Goal: Information Seeking & Learning: Learn about a topic

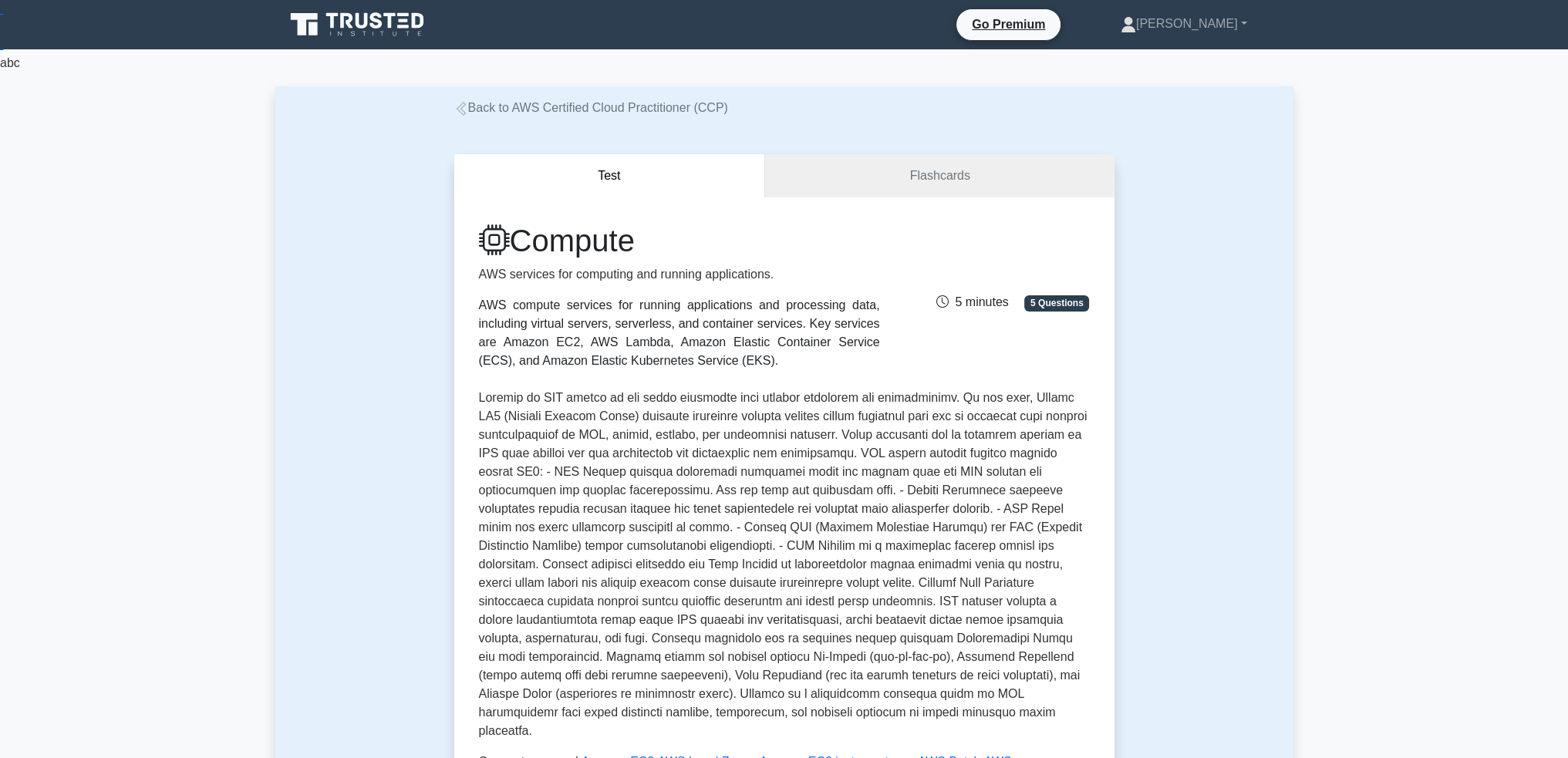
click at [492, 110] on link "Back to AWS Certified Cloud Practitioner (CCP)" at bounding box center [591, 108] width 274 height 13
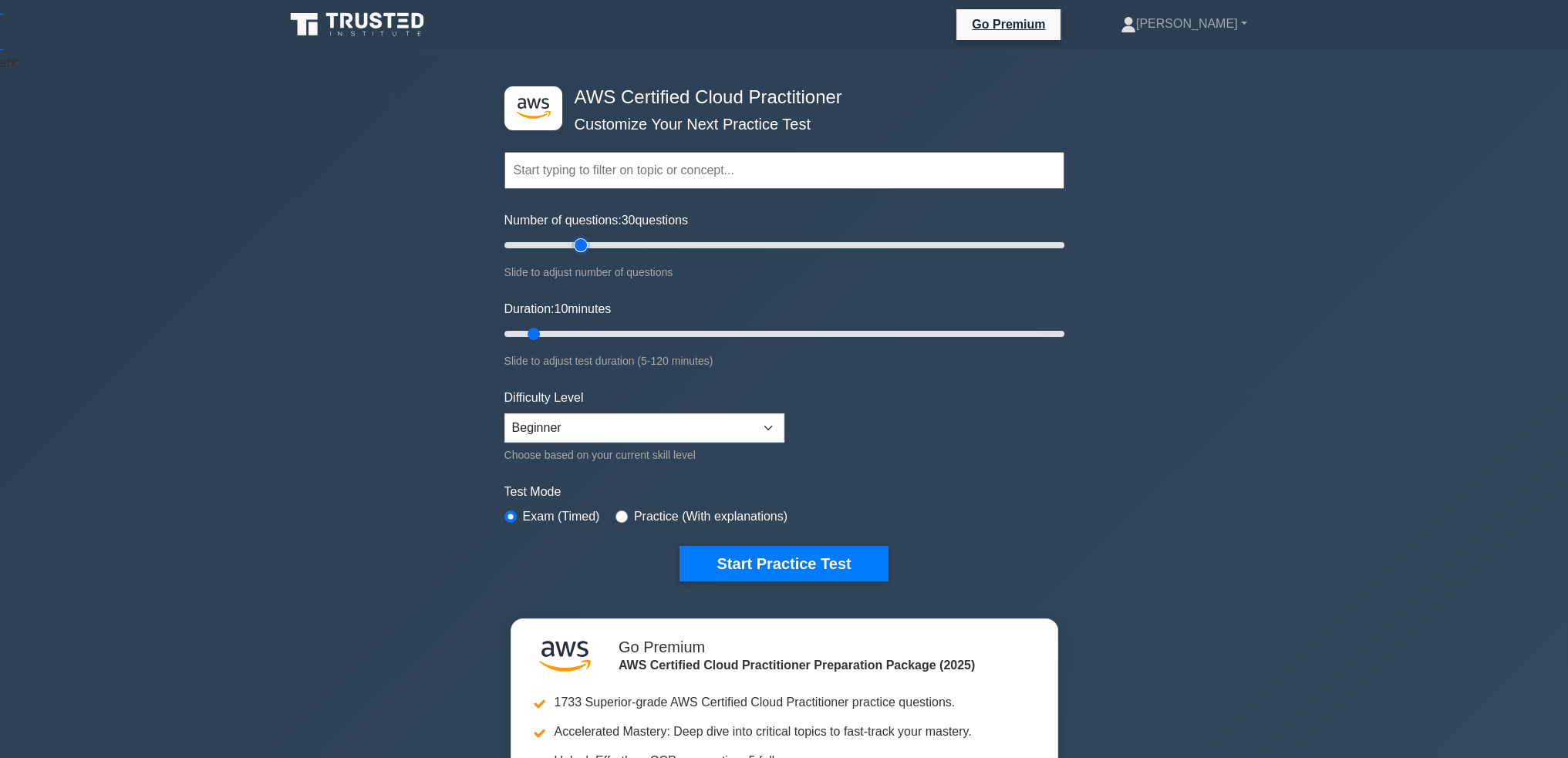
drag, startPoint x: 525, startPoint y: 243, endPoint x: 585, endPoint y: 246, distance: 60.1
type input "30"
click at [585, 246] on input "Number of questions: 30 questions" at bounding box center [785, 245] width 560 height 19
click at [383, 351] on div ".st0{fill:#252F3E;} .st1{fill-rule:evenodd;clip-rule:evenodd;fill:#FF9900;} AWS…" at bounding box center [784, 495] width 1568 height 892
click at [232, 520] on div ".st0{fill:#252F3E;} .st1{fill-rule:evenodd;clip-rule:evenodd;fill:#FF9900;} AWS…" at bounding box center [784, 495] width 1568 height 892
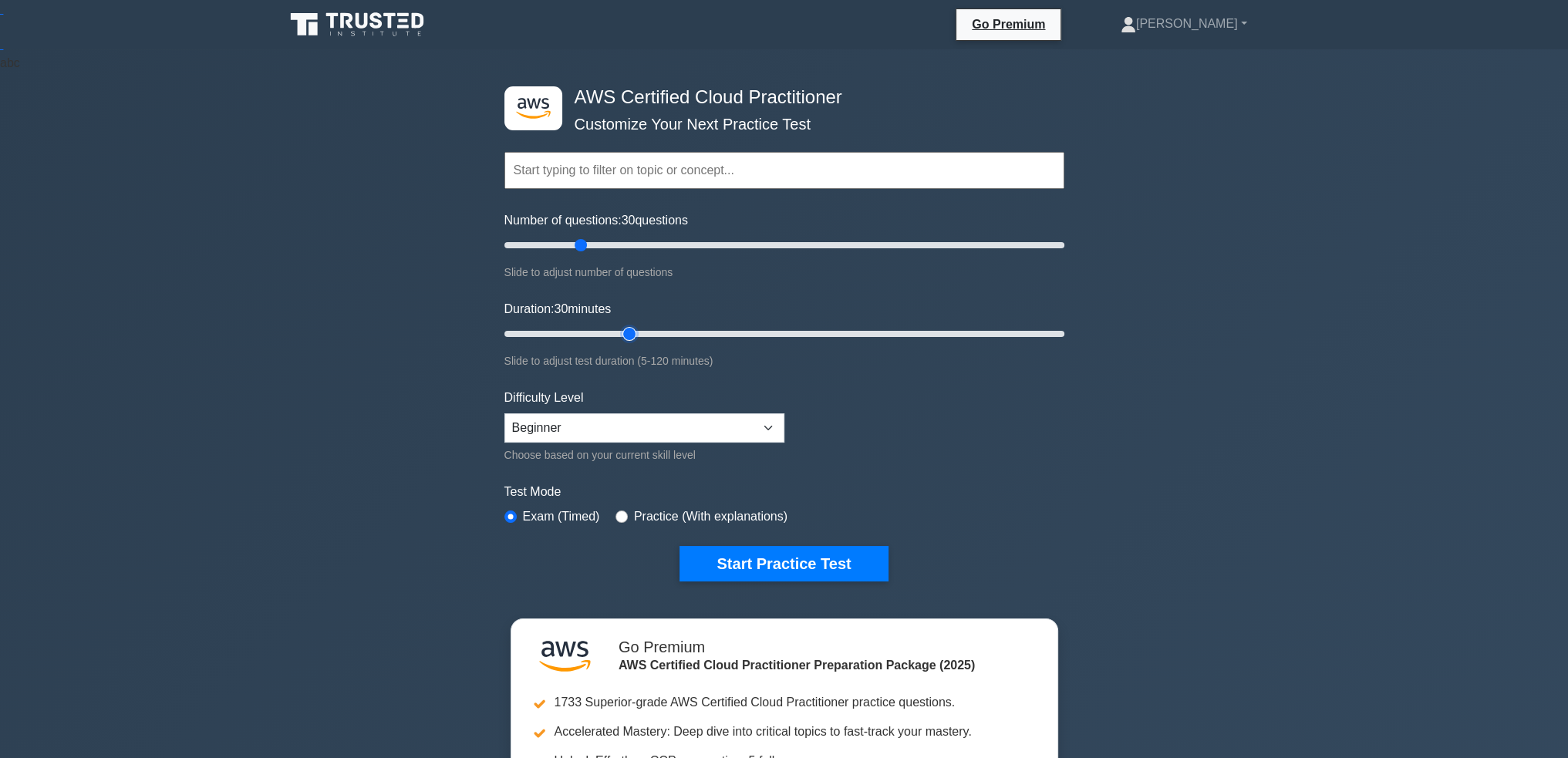
drag, startPoint x: 536, startPoint y: 331, endPoint x: 625, endPoint y: 326, distance: 89.1
type input "30"
click at [625, 326] on input "Duration: 30 minutes" at bounding box center [785, 334] width 560 height 19
click at [382, 480] on div ".st0{fill:#252F3E;} .st1{fill-rule:evenodd;clip-rule:evenodd;fill:#FF9900;} AWS…" at bounding box center [784, 495] width 1568 height 892
click at [571, 427] on select "Beginner Intermediate Expert" at bounding box center [645, 427] width 280 height 30
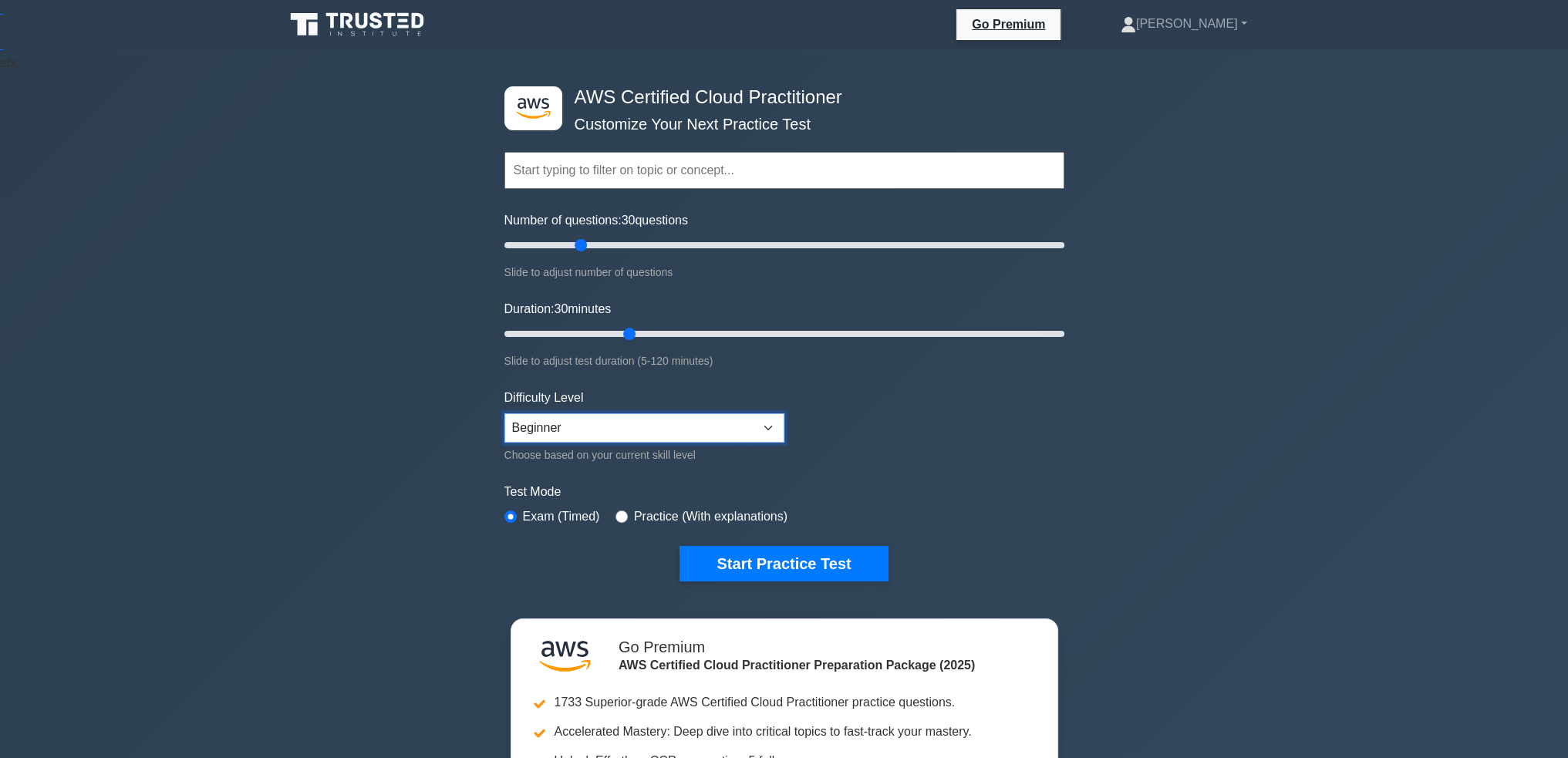
select select "intermediate"
click at [505, 413] on select "Beginner Intermediate Expert" at bounding box center [645, 427] width 280 height 30
click at [763, 553] on button "Start Practice Test" at bounding box center [784, 564] width 208 height 36
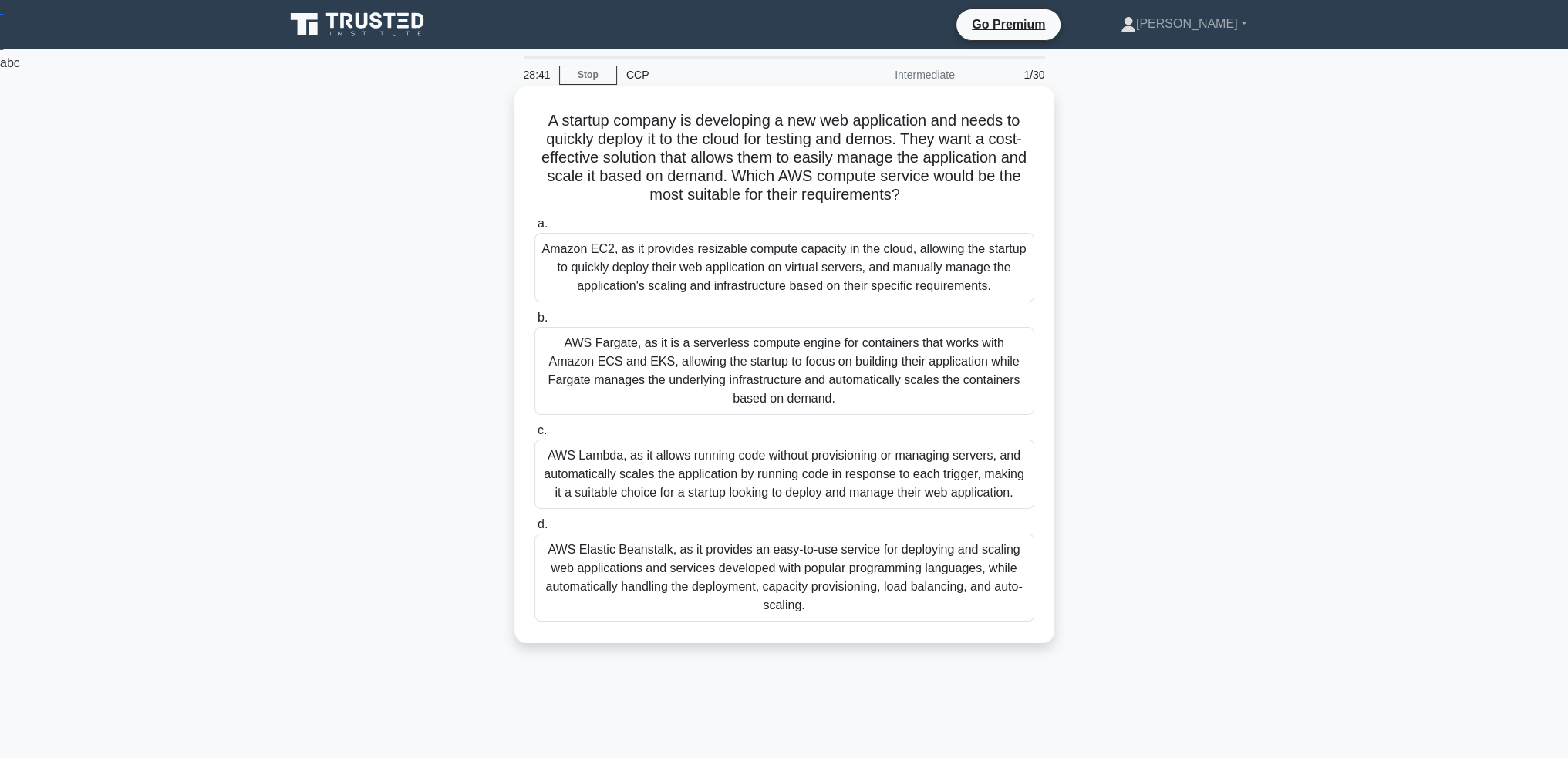
click at [612, 604] on div "AWS Elastic Beanstalk, as it provides an easy-to-use service for deploying and …" at bounding box center [784, 577] width 500 height 88
click at [534, 530] on input "d. AWS Elastic Beanstalk, as it provides an easy-to-use service for deploying a…" at bounding box center [534, 524] width 0 height 10
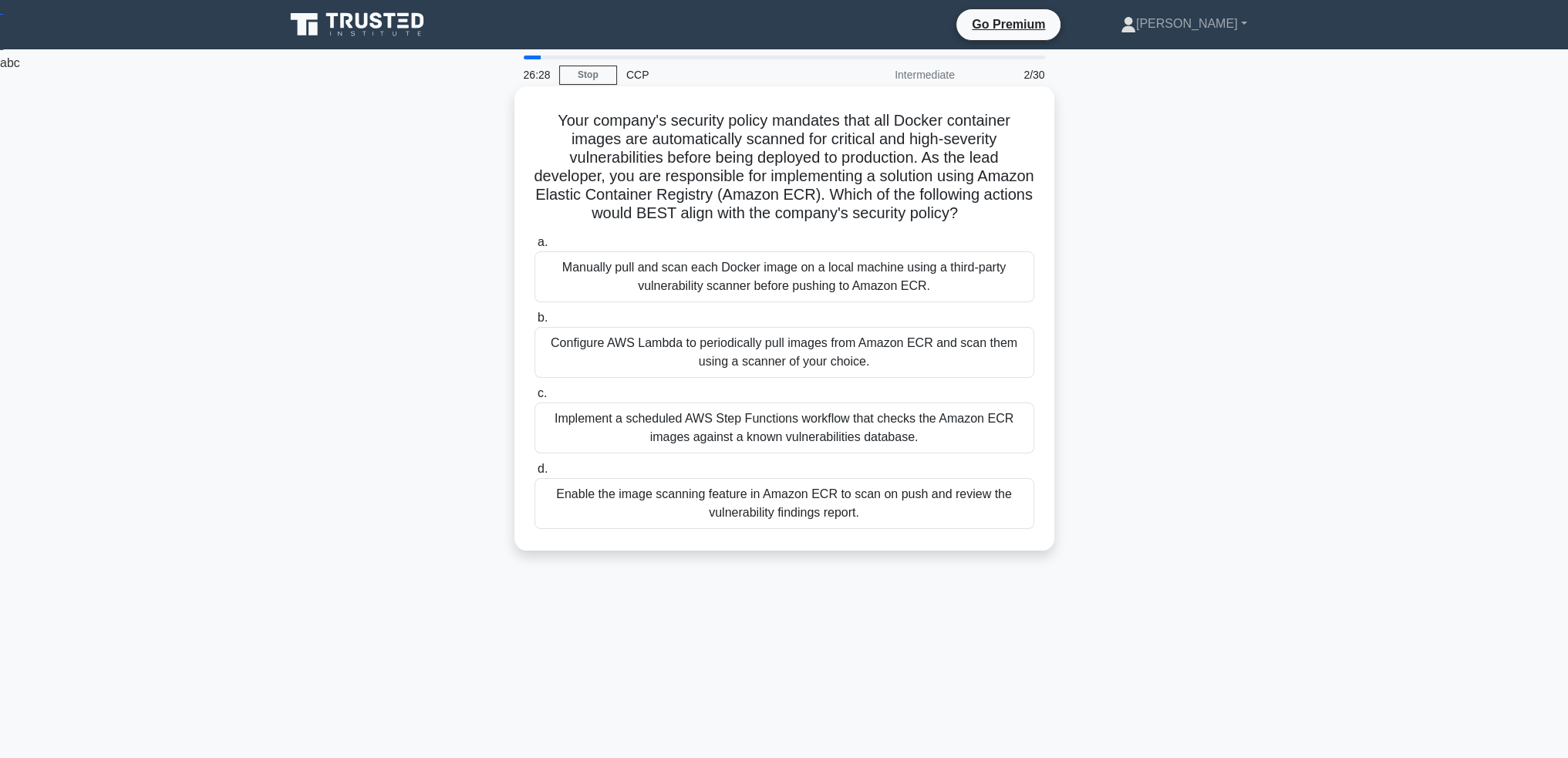
click at [938, 529] on div "Enable the image scanning feature in Amazon ECR to scan on push and review the …" at bounding box center [784, 504] width 500 height 51
click at [534, 474] on input "d. Enable the image scanning feature in Amazon ECR to scan on push and review t…" at bounding box center [534, 469] width 0 height 10
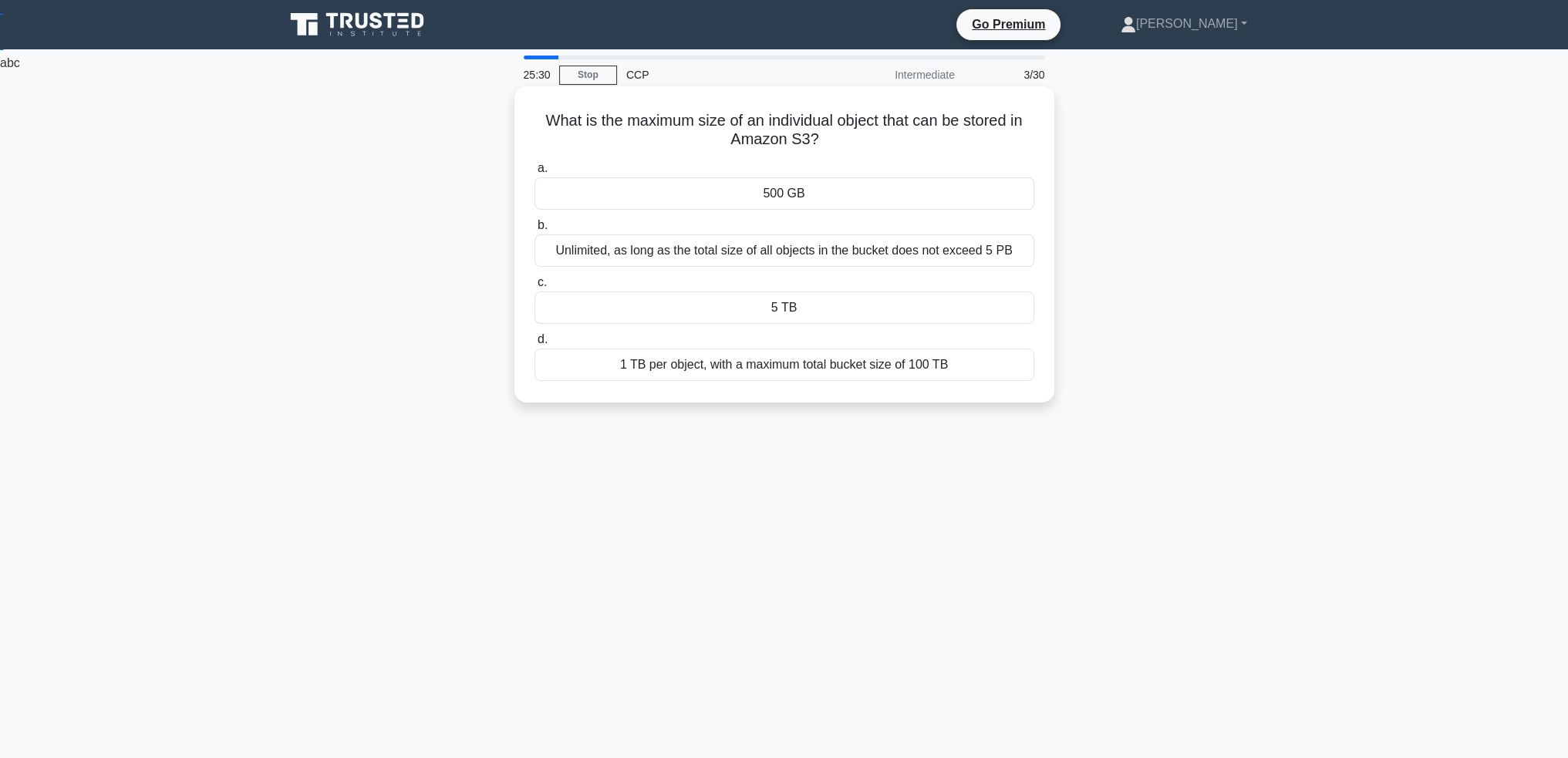
click at [987, 309] on div "5 TB" at bounding box center [784, 308] width 500 height 32
click at [534, 287] on input "c. 5 TB" at bounding box center [534, 282] width 0 height 10
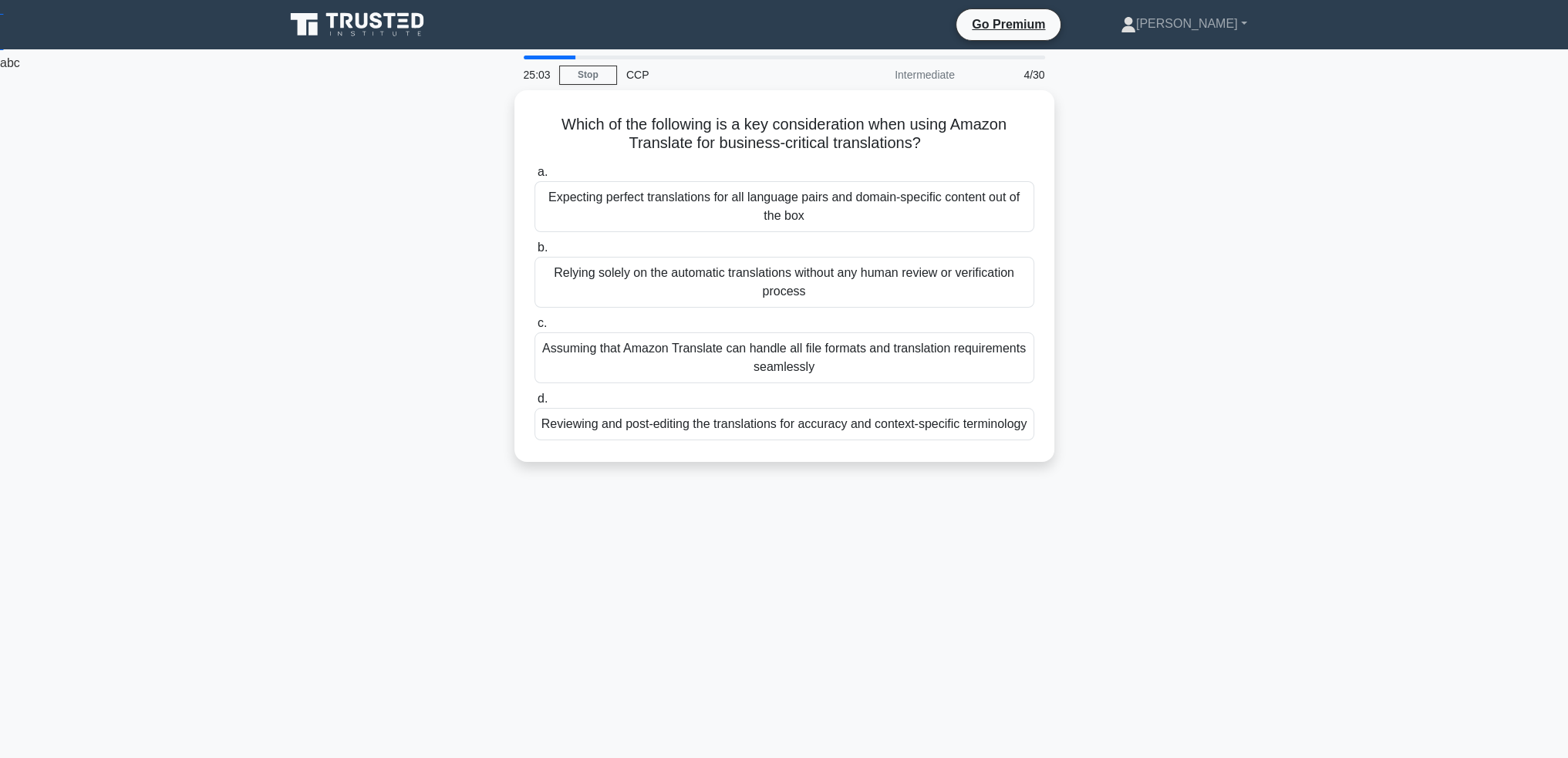
click at [347, 247] on div "Which of the following is a key consideration when using Amazon Translate for b…" at bounding box center [785, 285] width 1018 height 391
click at [947, 215] on div "Expecting perfect translations for all language pairs and domain-specific conte…" at bounding box center [784, 203] width 500 height 51
click at [534, 173] on input "a. Expecting perfect translations for all language pairs and domain-specific co…" at bounding box center [534, 168] width 0 height 10
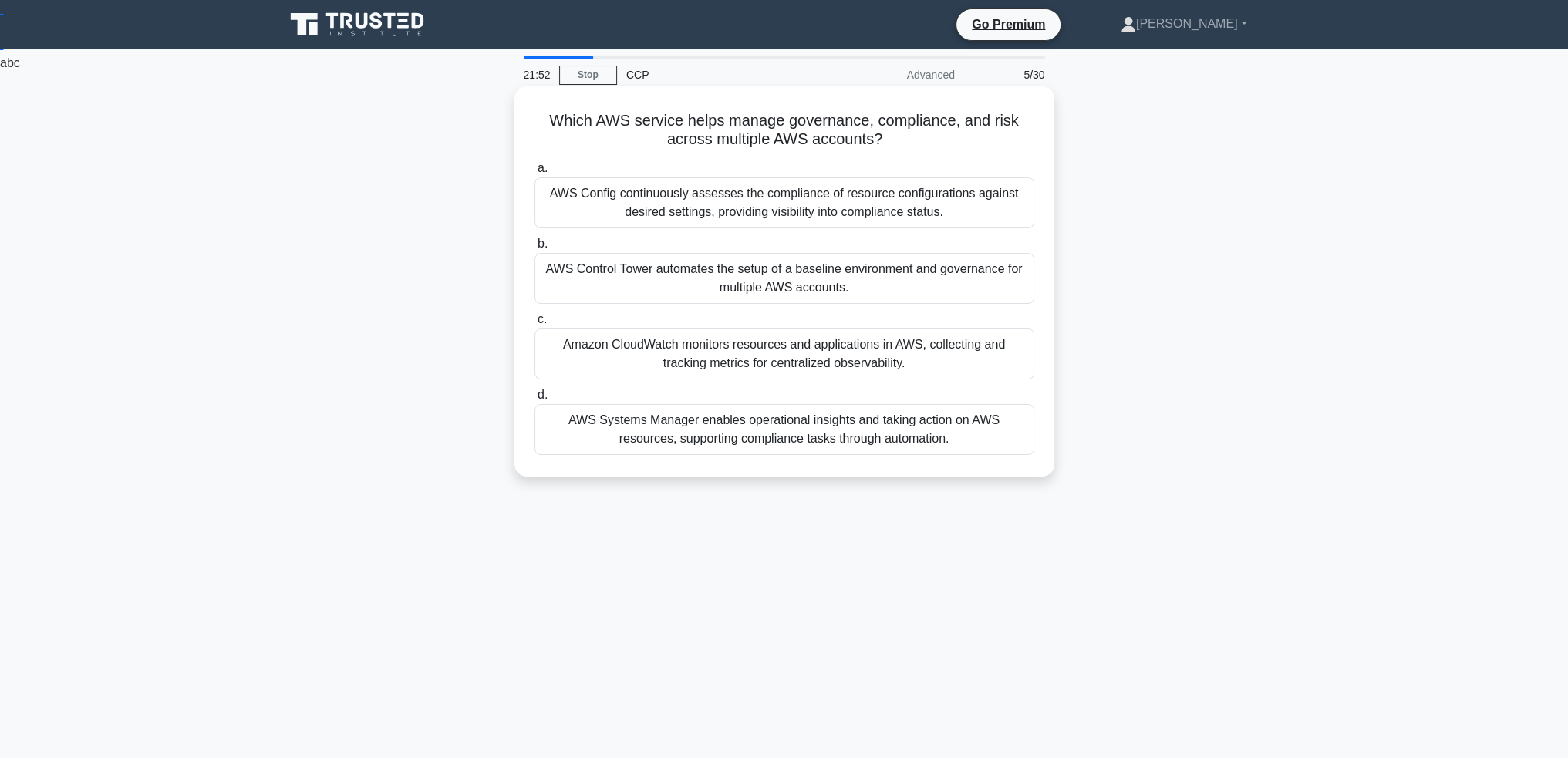
click at [695, 280] on div "AWS Control Tower automates the setup of a baseline environment and governance …" at bounding box center [784, 278] width 500 height 51
click at [534, 249] on input "b. AWS Control Tower automates the setup of a baseline environment and governan…" at bounding box center [534, 243] width 0 height 10
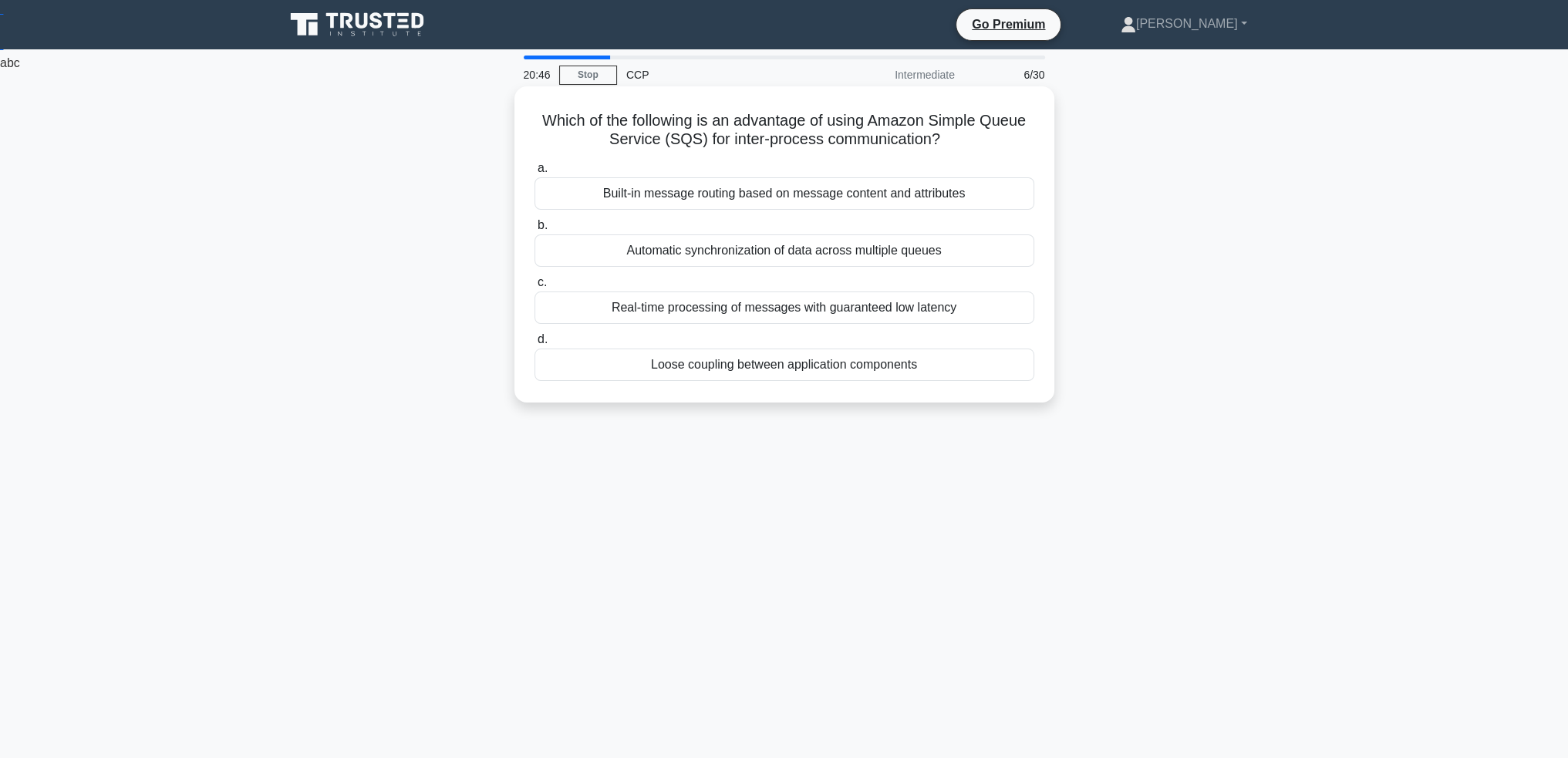
click at [793, 364] on div "Loose coupling between application components" at bounding box center [784, 365] width 500 height 32
click at [534, 345] on input "d. Loose coupling between application components" at bounding box center [534, 339] width 0 height 10
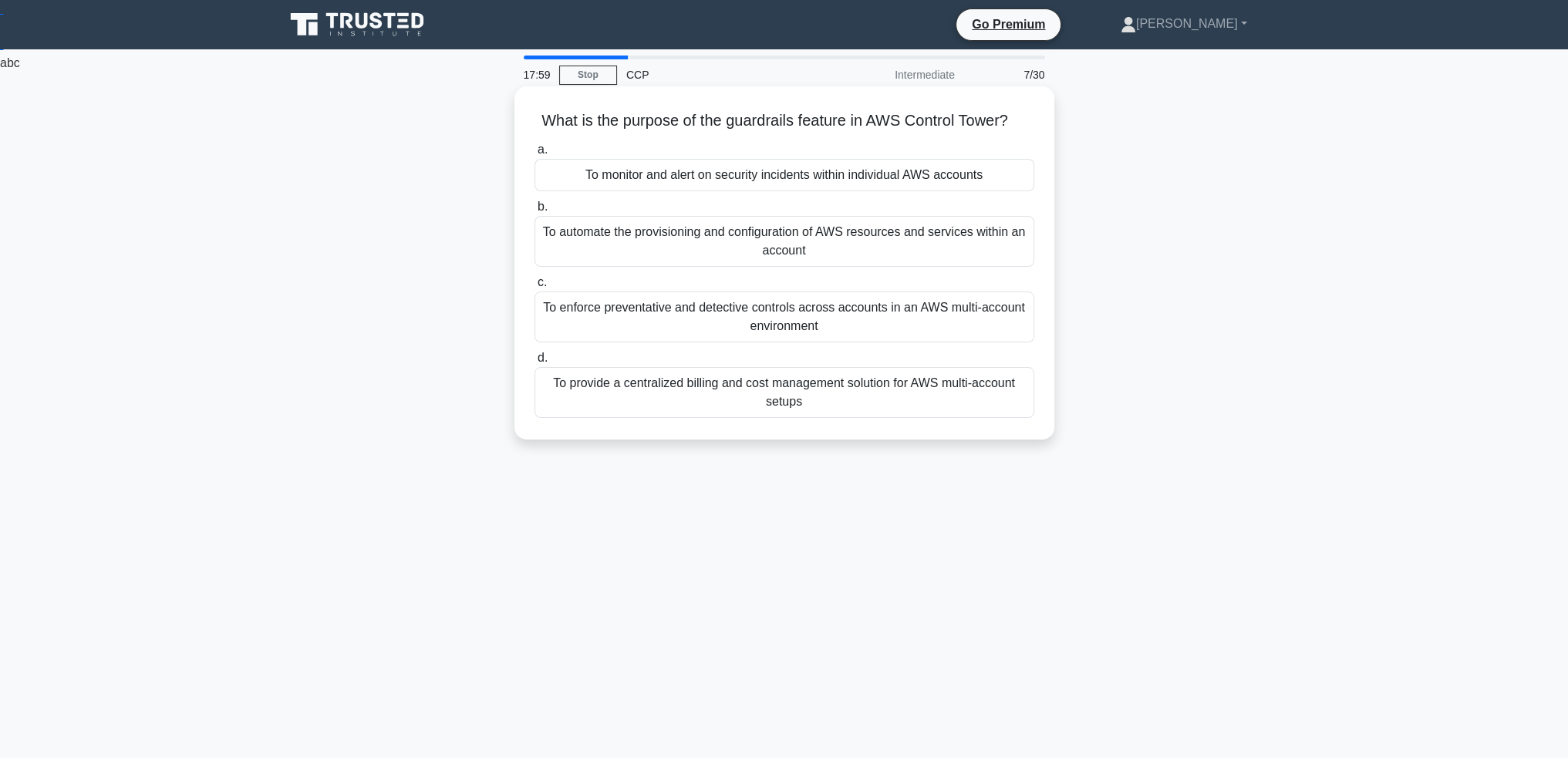
click at [685, 320] on div "To enforce preventative and detective controls across accounts in an AWS multi-…" at bounding box center [784, 317] width 500 height 51
click at [534, 287] on input "c. To enforce preventative and detective controls across accounts in an AWS mul…" at bounding box center [534, 282] width 0 height 10
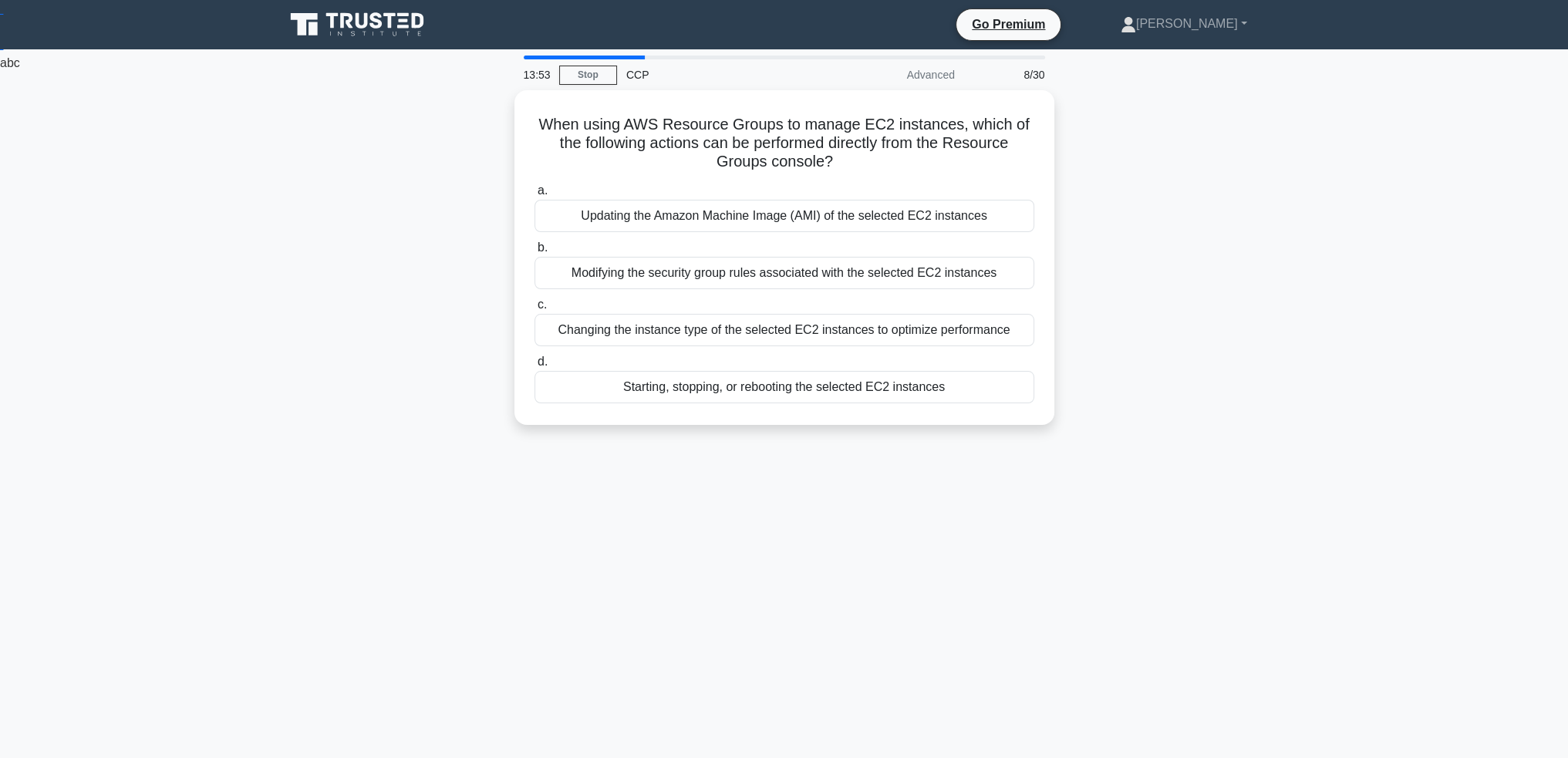
click at [338, 593] on div "13:53 Stop CCP Advanced 8/30 When using AWS Resource Groups to manage EC2 insta…" at bounding box center [785, 441] width 1018 height 771
click at [759, 380] on div "Starting, stopping, or rebooting the selected EC2 instances" at bounding box center [784, 383] width 500 height 32
click at [534, 364] on input "d. Starting, stopping, or rebooting the selected EC2 instances" at bounding box center [534, 357] width 0 height 10
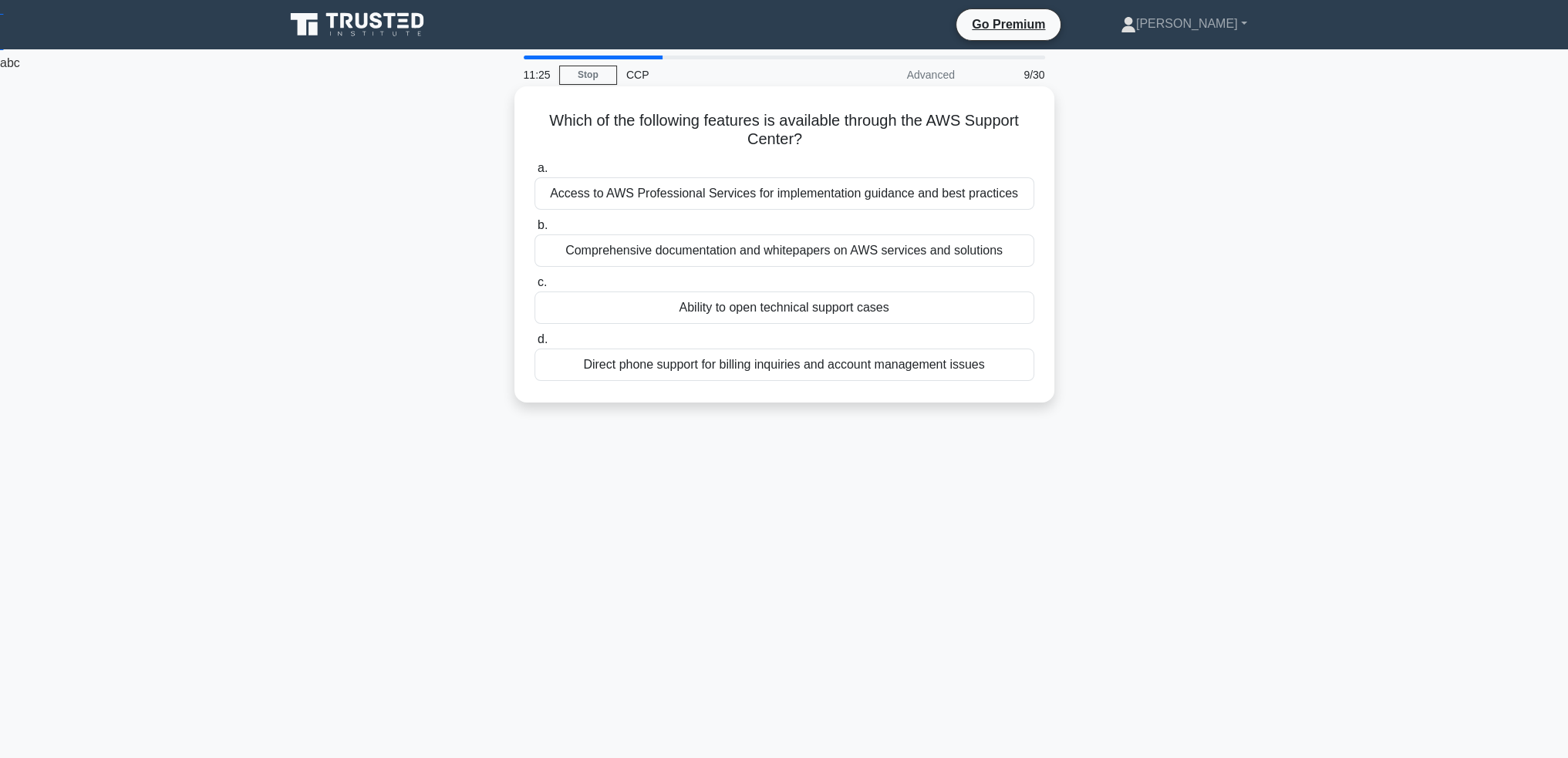
click at [978, 311] on div "Ability to open technical support cases" at bounding box center [784, 308] width 500 height 32
click at [534, 287] on input "c. Ability to open technical support cases" at bounding box center [534, 282] width 0 height 10
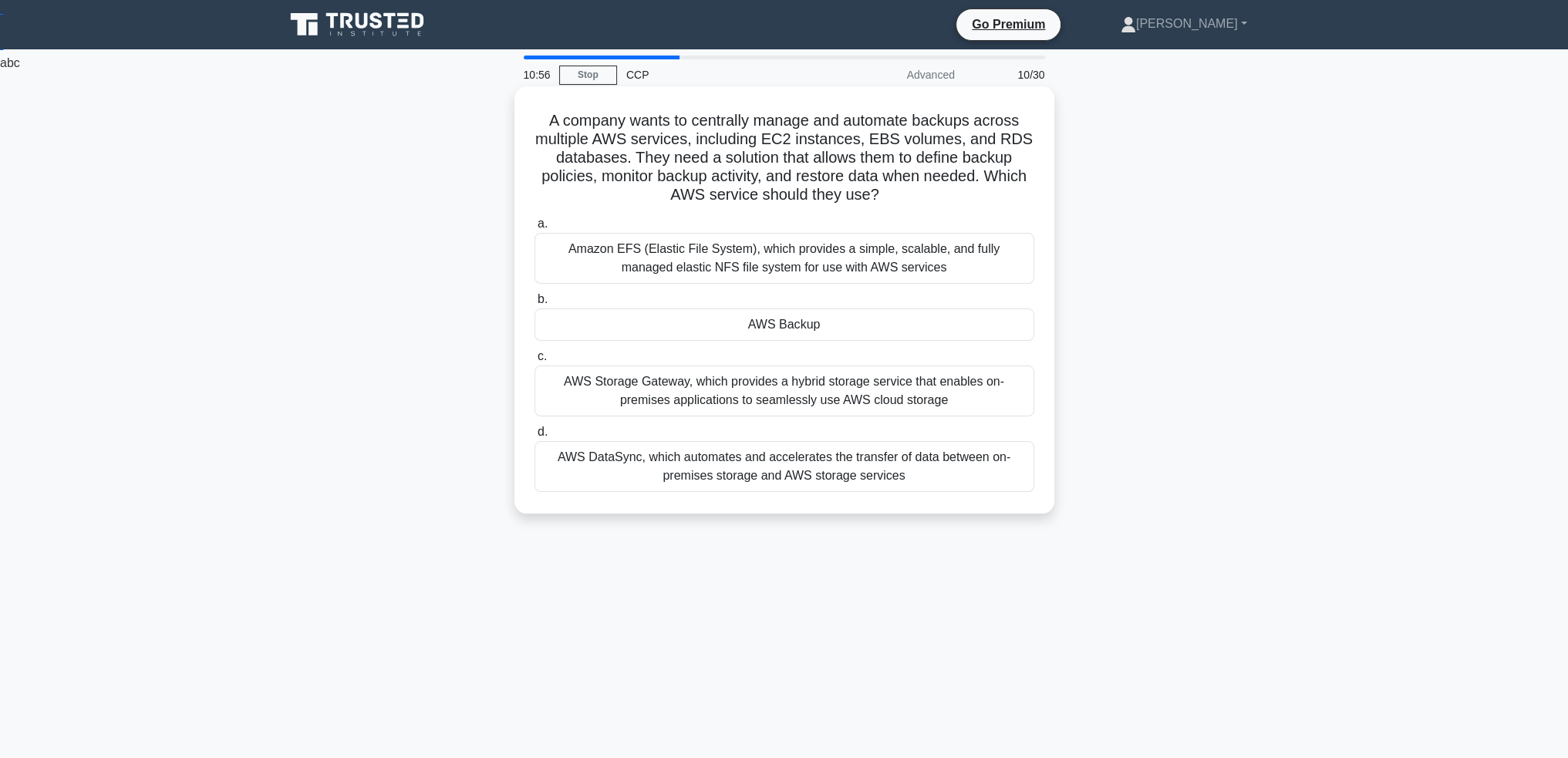
click at [890, 322] on div "AWS Backup" at bounding box center [784, 325] width 500 height 32
click at [534, 304] on input "b. AWS Backup" at bounding box center [534, 299] width 0 height 10
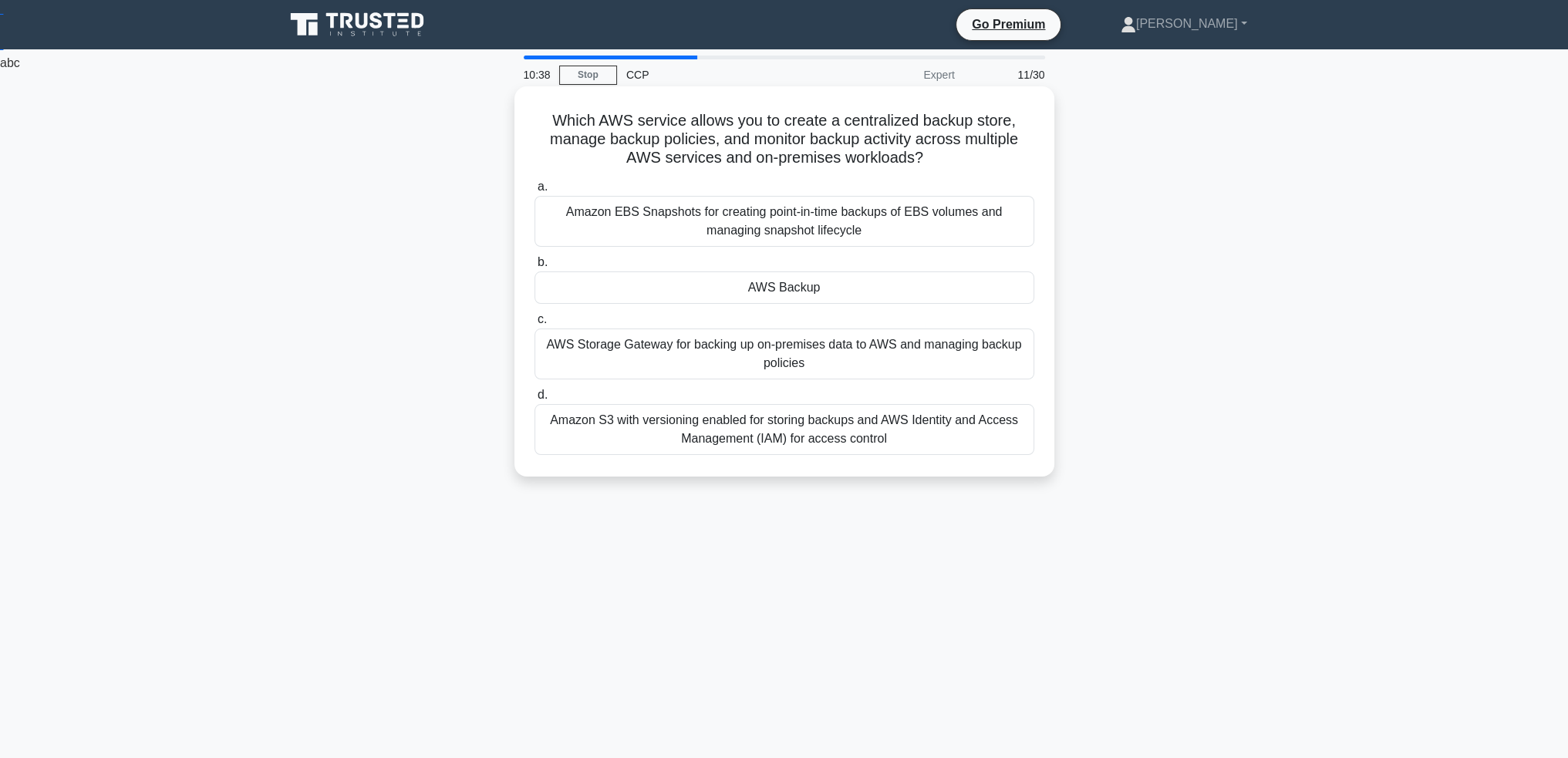
click at [899, 293] on div "AWS Backup" at bounding box center [784, 287] width 500 height 32
click at [534, 268] on input "b. AWS Backup" at bounding box center [534, 262] width 0 height 10
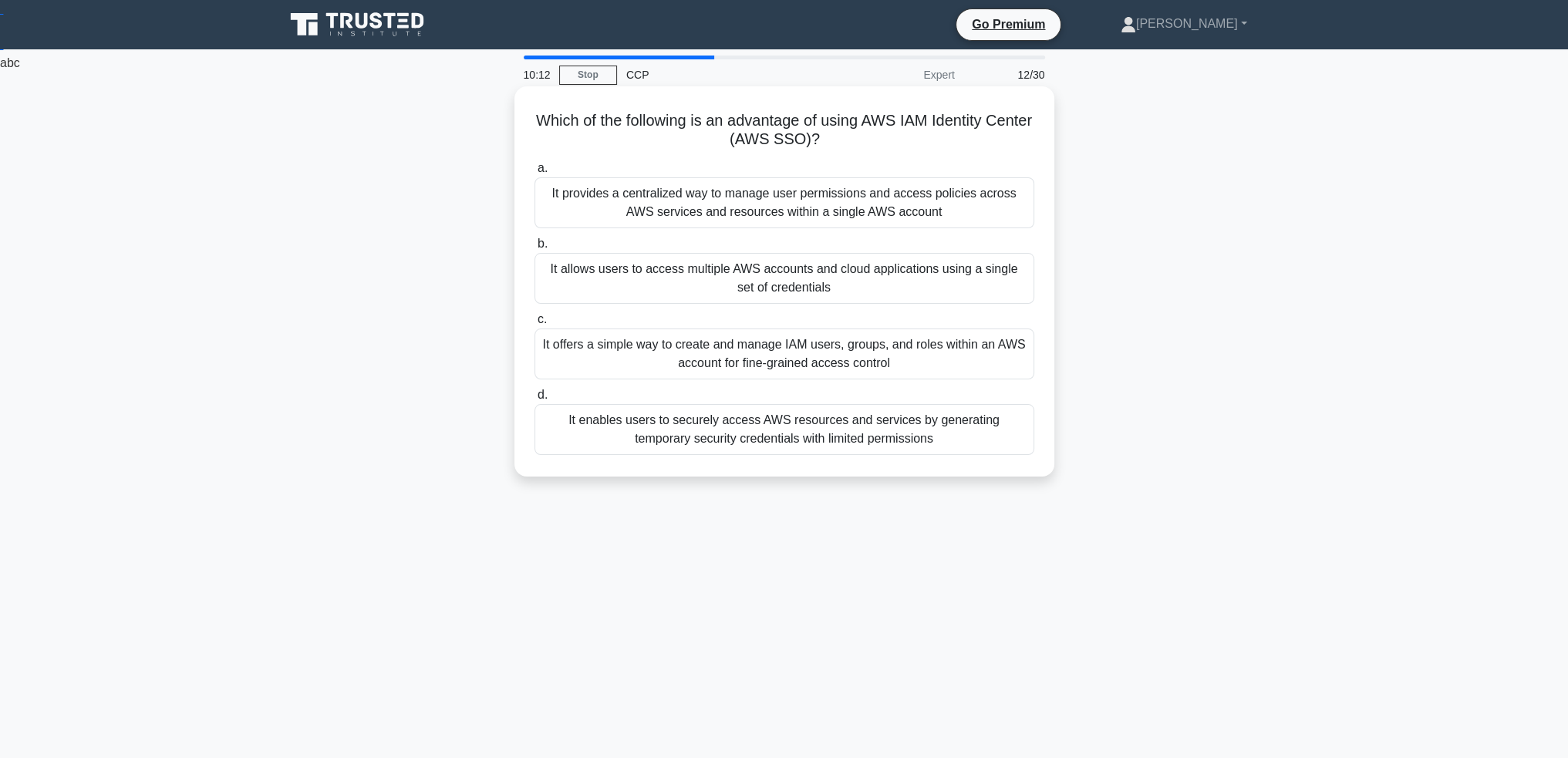
click at [906, 360] on div "It offers a simple way to create and manage IAM users, groups, and roles within…" at bounding box center [784, 354] width 500 height 51
click at [534, 325] on input "c. It offers a simple way to create and manage IAM users, groups, and roles wit…" at bounding box center [534, 319] width 0 height 10
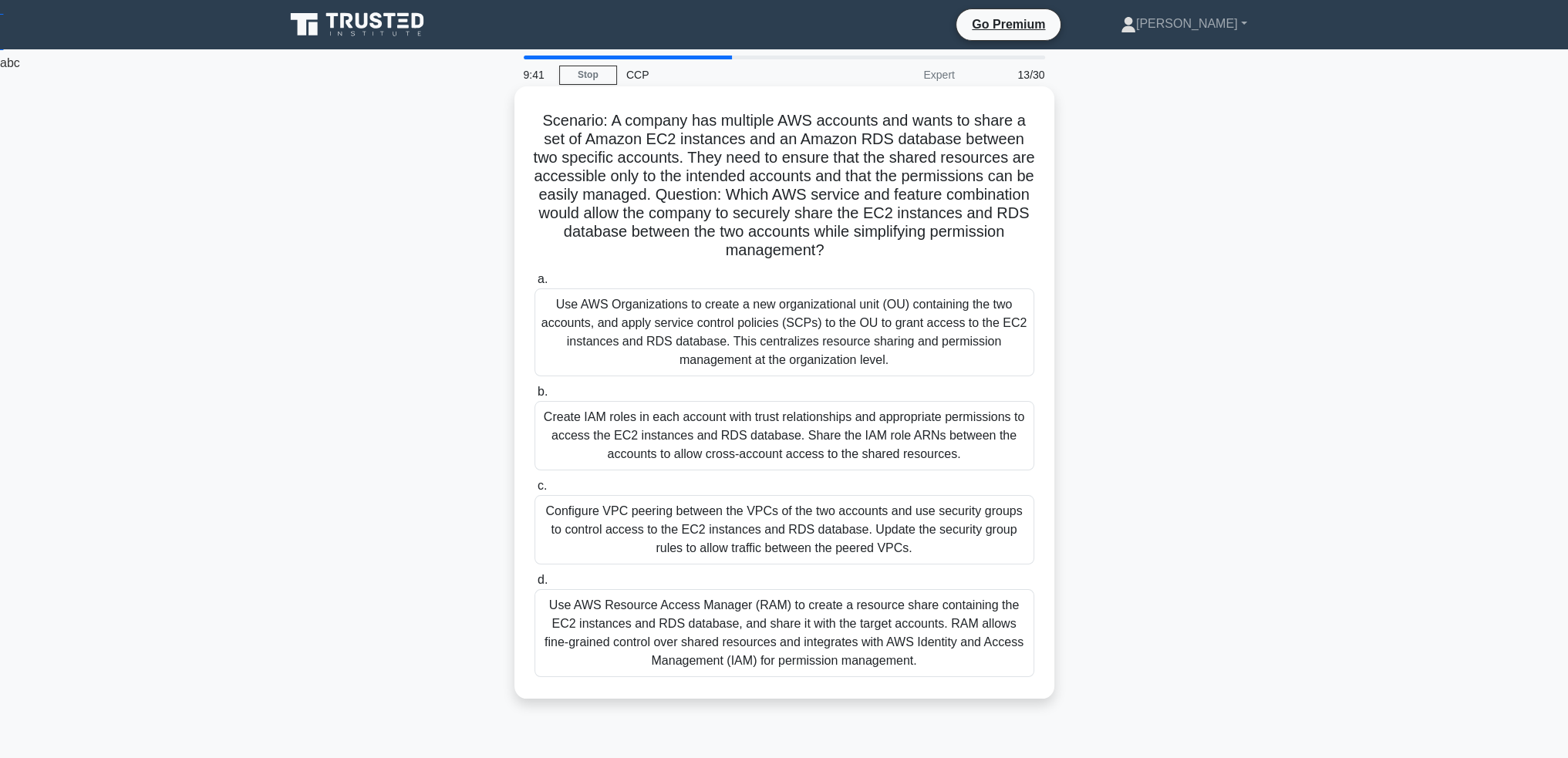
click at [784, 422] on div "Create IAM roles in each account with trust relationships and appropriate permi…" at bounding box center [784, 436] width 500 height 69
click at [534, 397] on input "b. Create IAM roles in each account with trust relationships and appropriate pe…" at bounding box center [534, 392] width 0 height 10
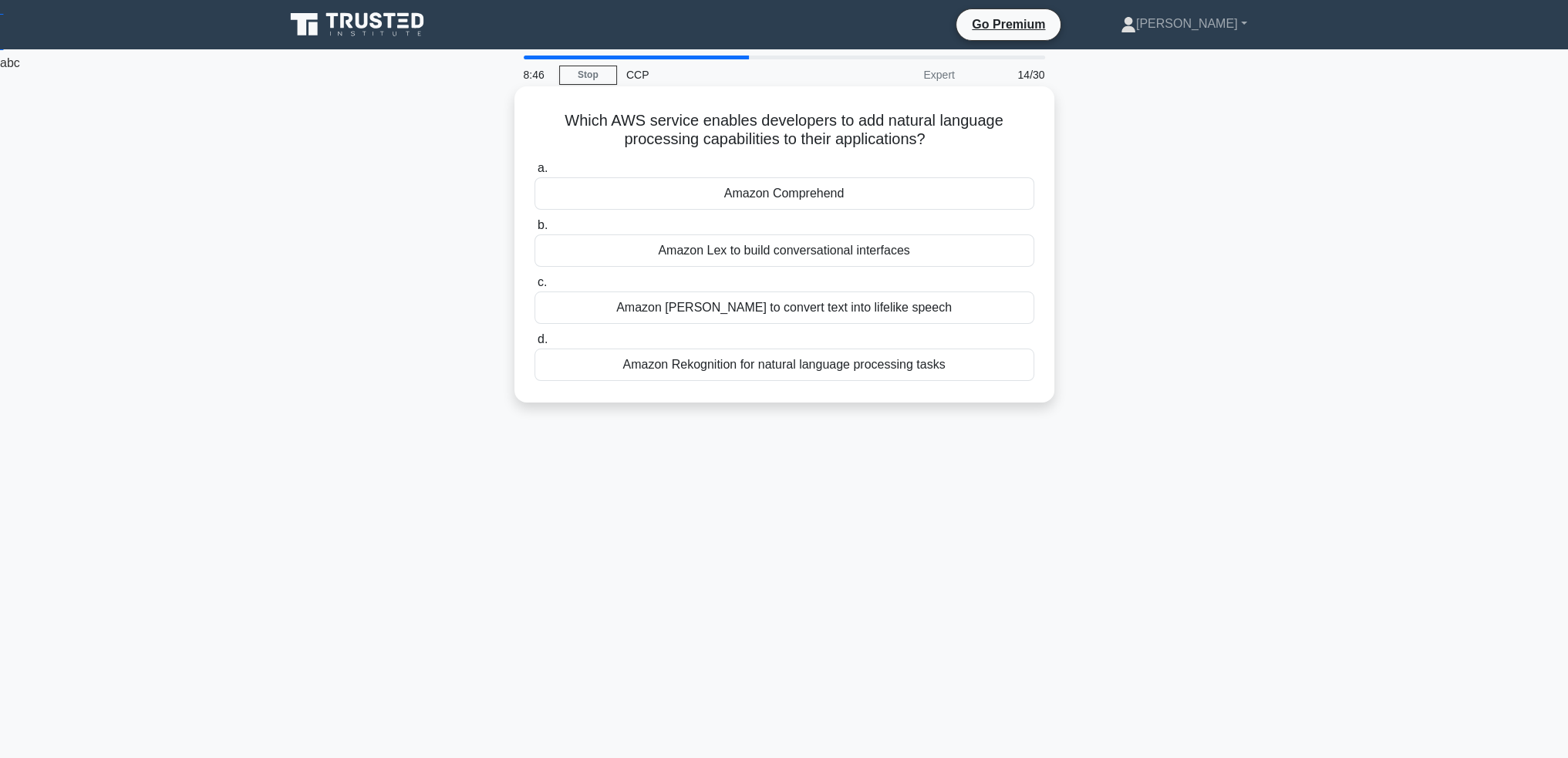
click at [953, 255] on div "Amazon Lex to build conversational interfaces" at bounding box center [784, 251] width 500 height 32
click at [534, 231] on input "b. Amazon Lex to build conversational interfaces" at bounding box center [534, 225] width 0 height 10
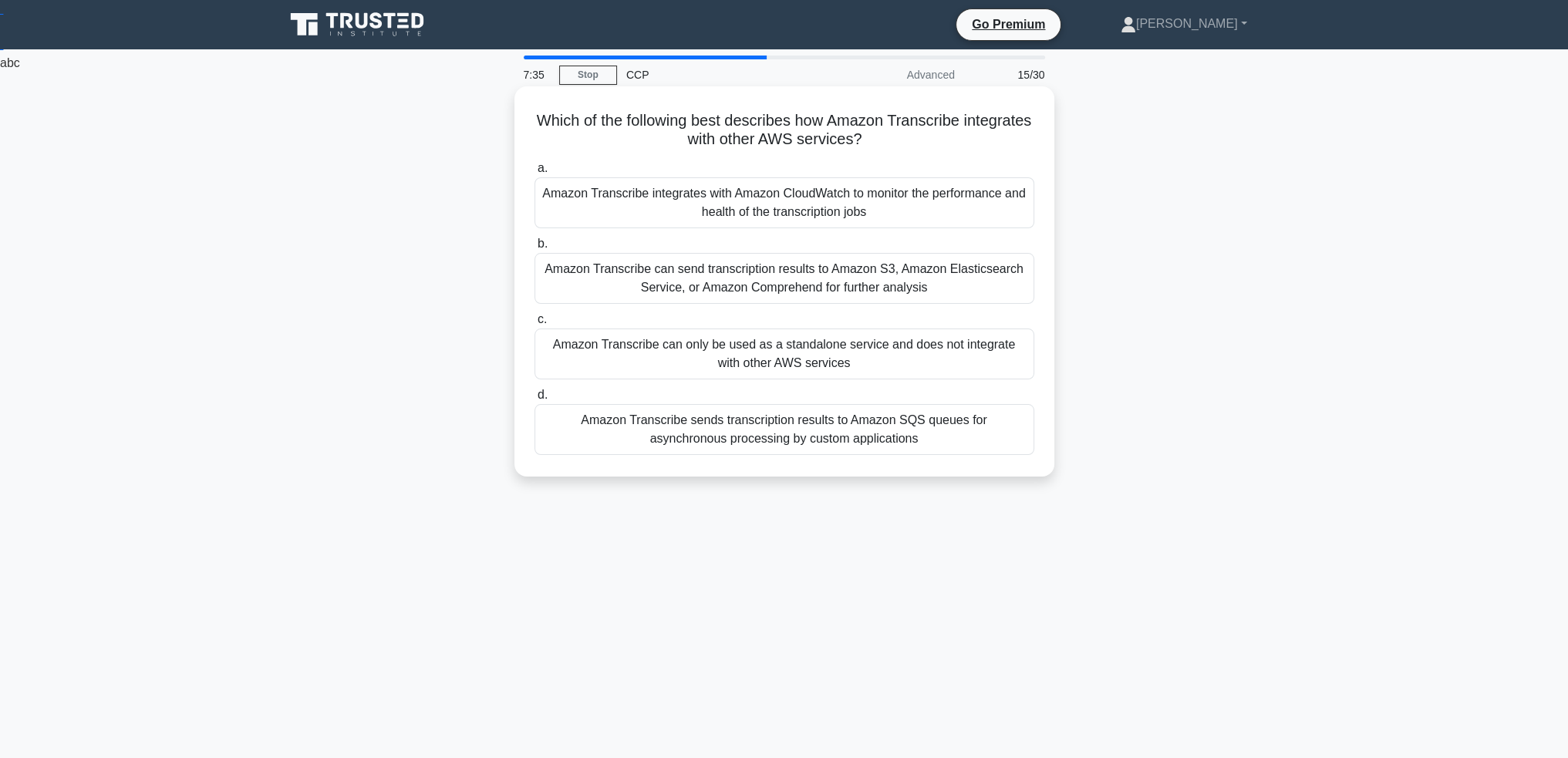
click at [985, 286] on div "Amazon Transcribe can send transcription results to Amazon S3, Amazon Elasticse…" at bounding box center [784, 278] width 500 height 51
click at [534, 249] on input "b. Amazon Transcribe can send transcription results to Amazon S3, Amazon Elasti…" at bounding box center [534, 243] width 0 height 10
click at [809, 206] on div "AWS Snowball Edge is a data migration and edge computing device that can transf…" at bounding box center [784, 203] width 500 height 51
click at [534, 173] on input "a. AWS Snowball Edge is a data migration and edge computing device that can tra…" at bounding box center [534, 168] width 0 height 10
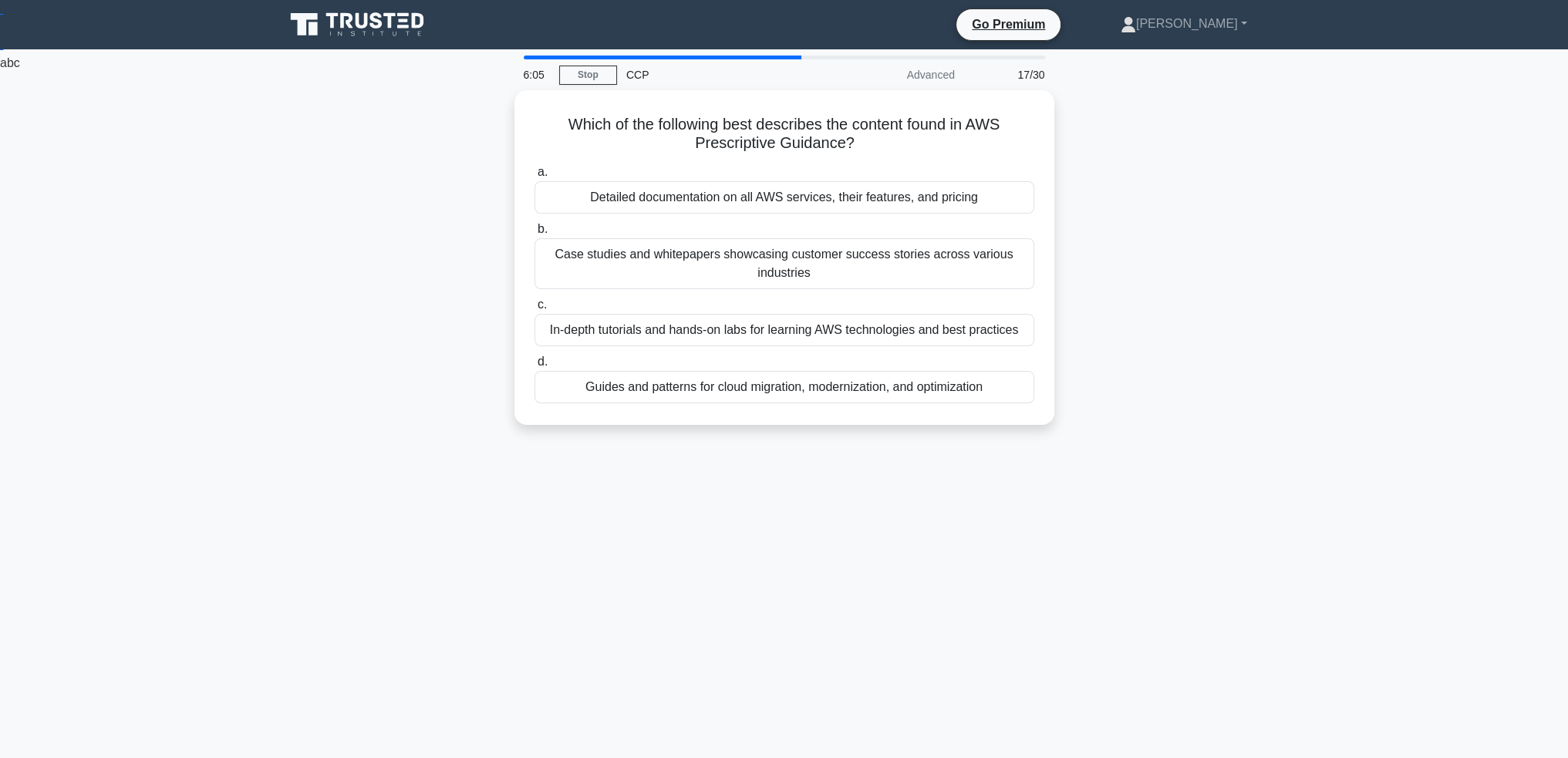
click at [232, 552] on main "6:05 Stop CCP Advanced 17/30 Which of the following best describes the content …" at bounding box center [784, 441] width 1568 height 784
click at [361, 436] on div "Which of the following best describes the content found in AWS Prescriptive Gui…" at bounding box center [785, 266] width 1018 height 353
click at [892, 387] on div "Guides and patterns for cloud migration, modernization, and optimization" at bounding box center [784, 383] width 500 height 32
click at [534, 364] on input "d. Guides and patterns for cloud migration, modernization, and optimization" at bounding box center [534, 357] width 0 height 10
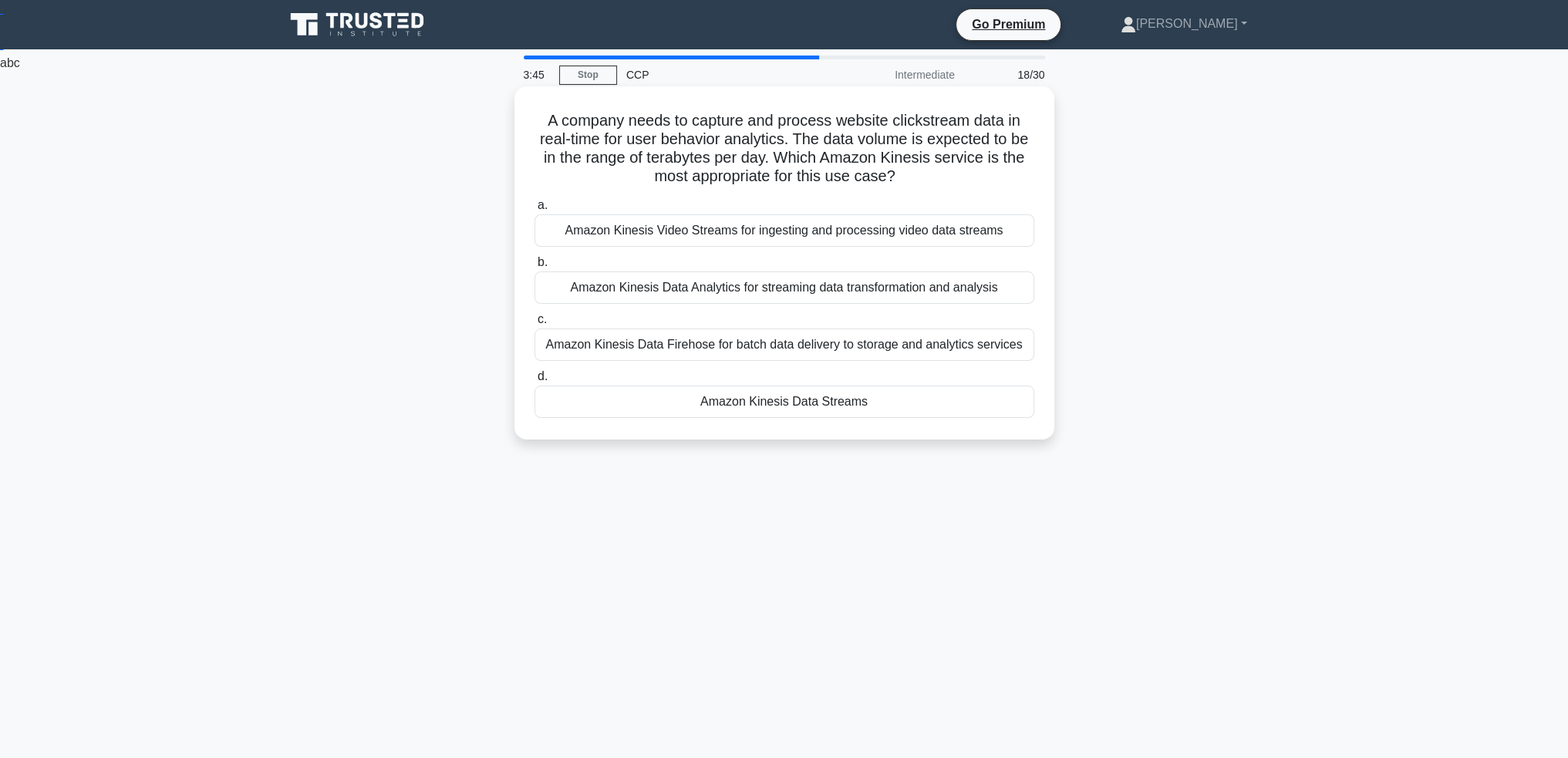
click at [784, 399] on div "Amazon Kinesis Data Streams" at bounding box center [784, 401] width 500 height 32
click at [534, 382] on input "d. Amazon Kinesis Data Streams" at bounding box center [534, 376] width 0 height 10
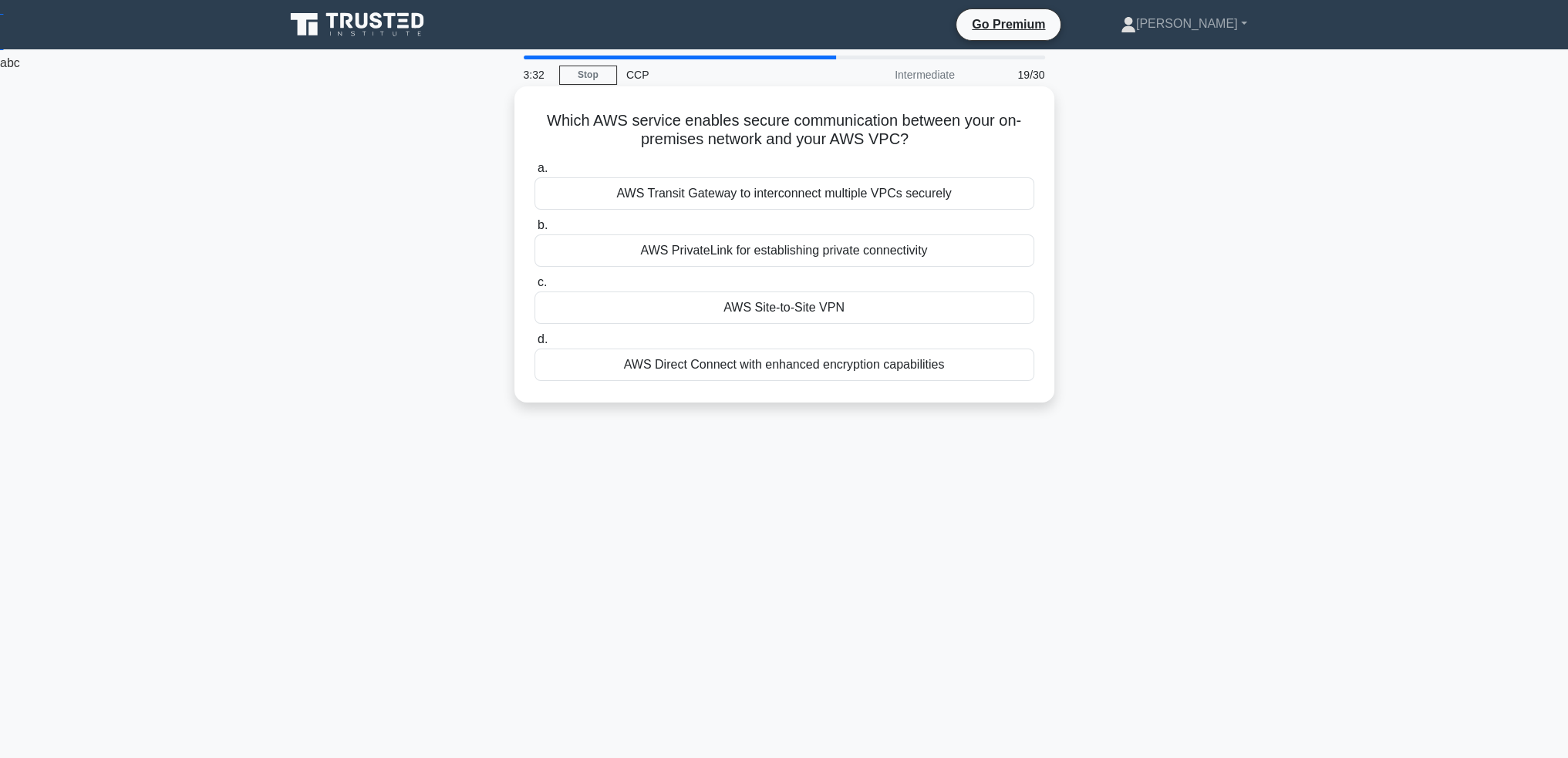
click at [777, 304] on div "AWS Site-to-Site VPN" at bounding box center [784, 308] width 500 height 32
click at [534, 287] on input "c. AWS Site-to-Site VPN" at bounding box center [534, 282] width 0 height 10
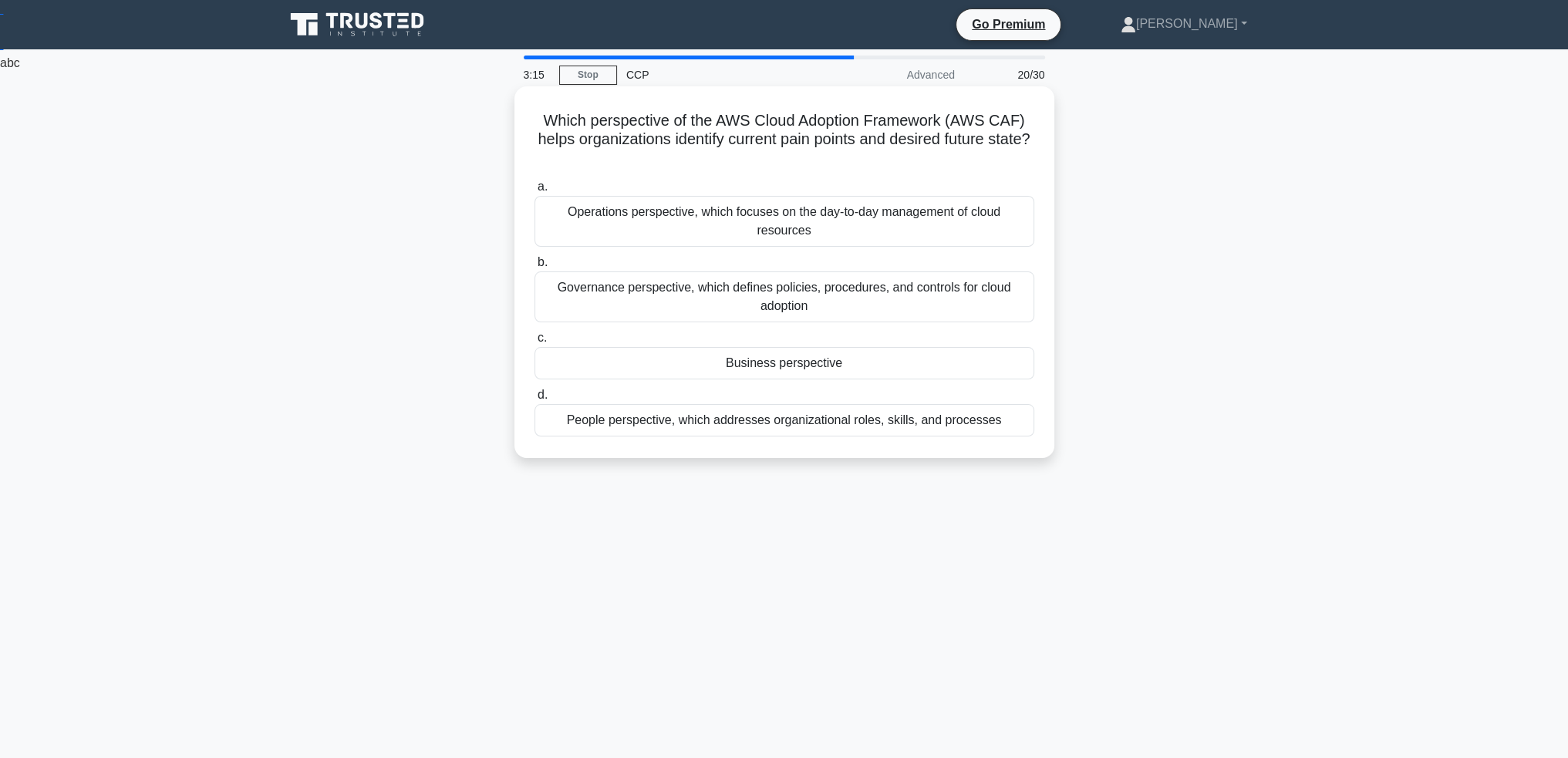
click at [741, 302] on div "Governance perspective, which defines policies, procedures, and controls for cl…" at bounding box center [784, 296] width 500 height 51
click at [534, 268] on input "b. Governance perspective, which defines policies, procedures, and controls for…" at bounding box center [534, 262] width 0 height 10
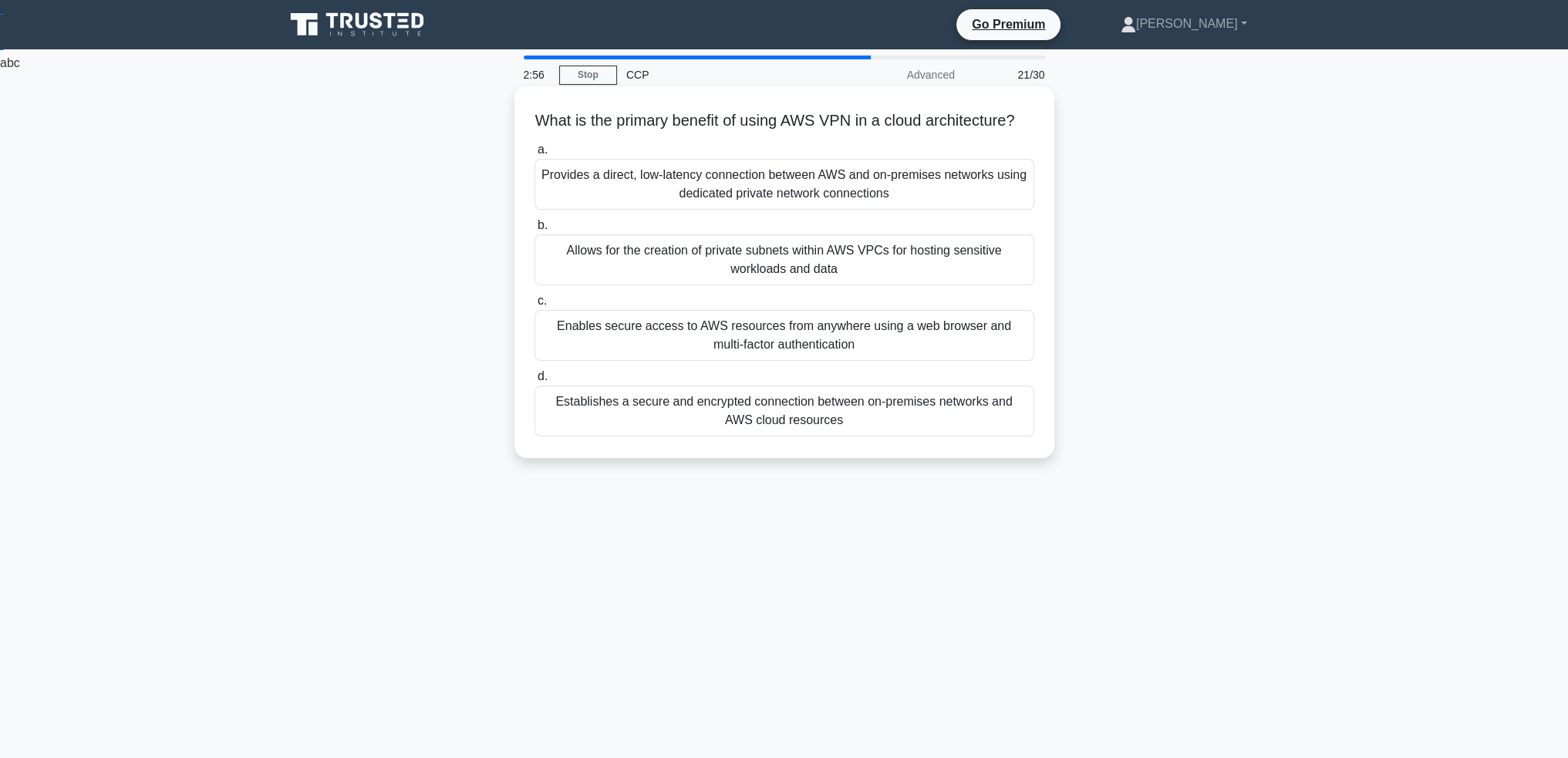
click at [838, 427] on div "Establishes a secure and encrypted connection between on-premises networks and …" at bounding box center [784, 410] width 500 height 51
click at [534, 382] on input "d. Establishes a secure and encrypted connection between on-premises networks a…" at bounding box center [534, 376] width 0 height 10
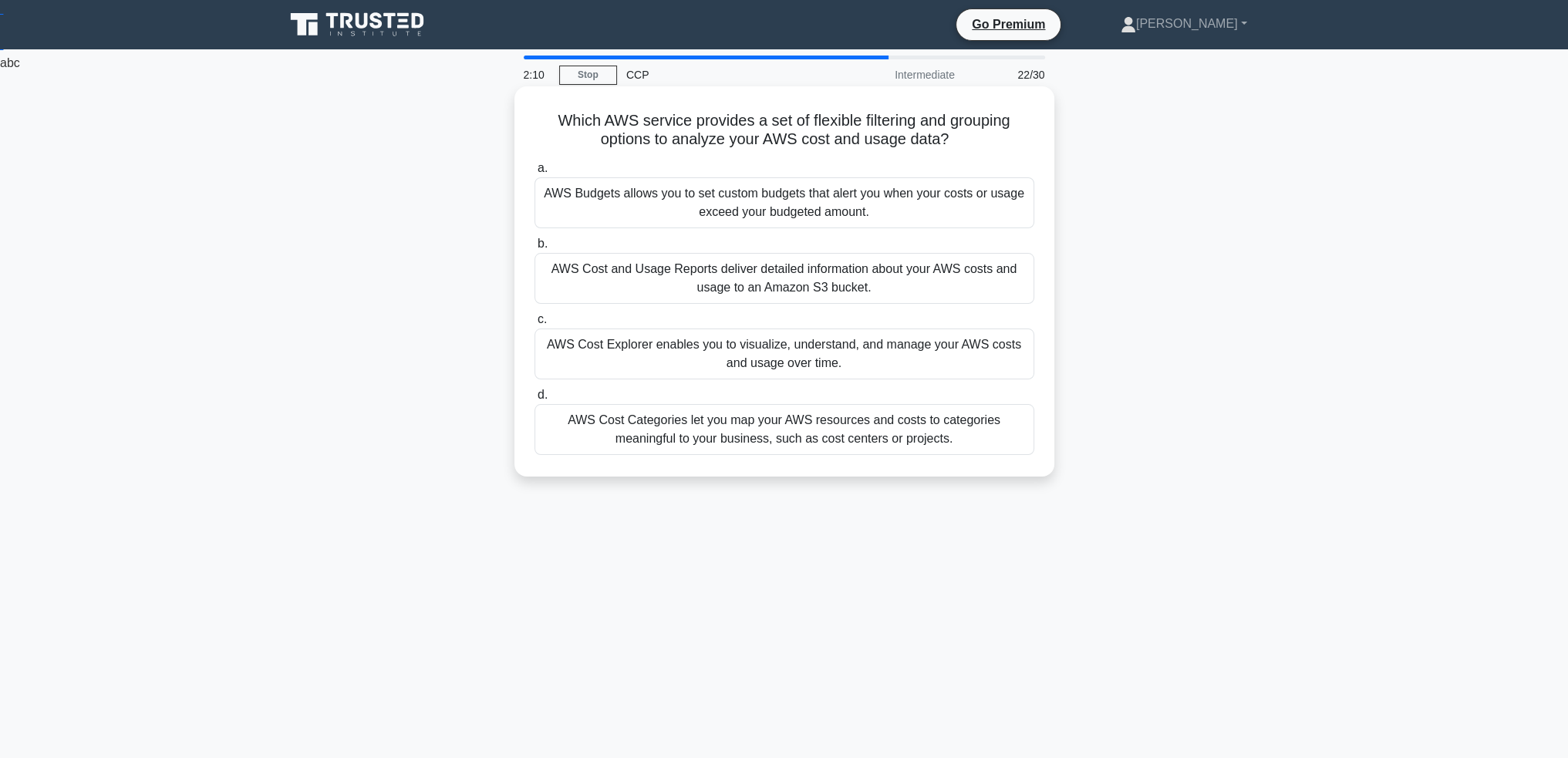
click at [800, 281] on div "AWS Cost and Usage Reports deliver detailed information about your AWS costs an…" at bounding box center [784, 278] width 500 height 51
click at [534, 249] on input "b. AWS Cost and Usage Reports deliver detailed information about your AWS costs…" at bounding box center [534, 243] width 0 height 10
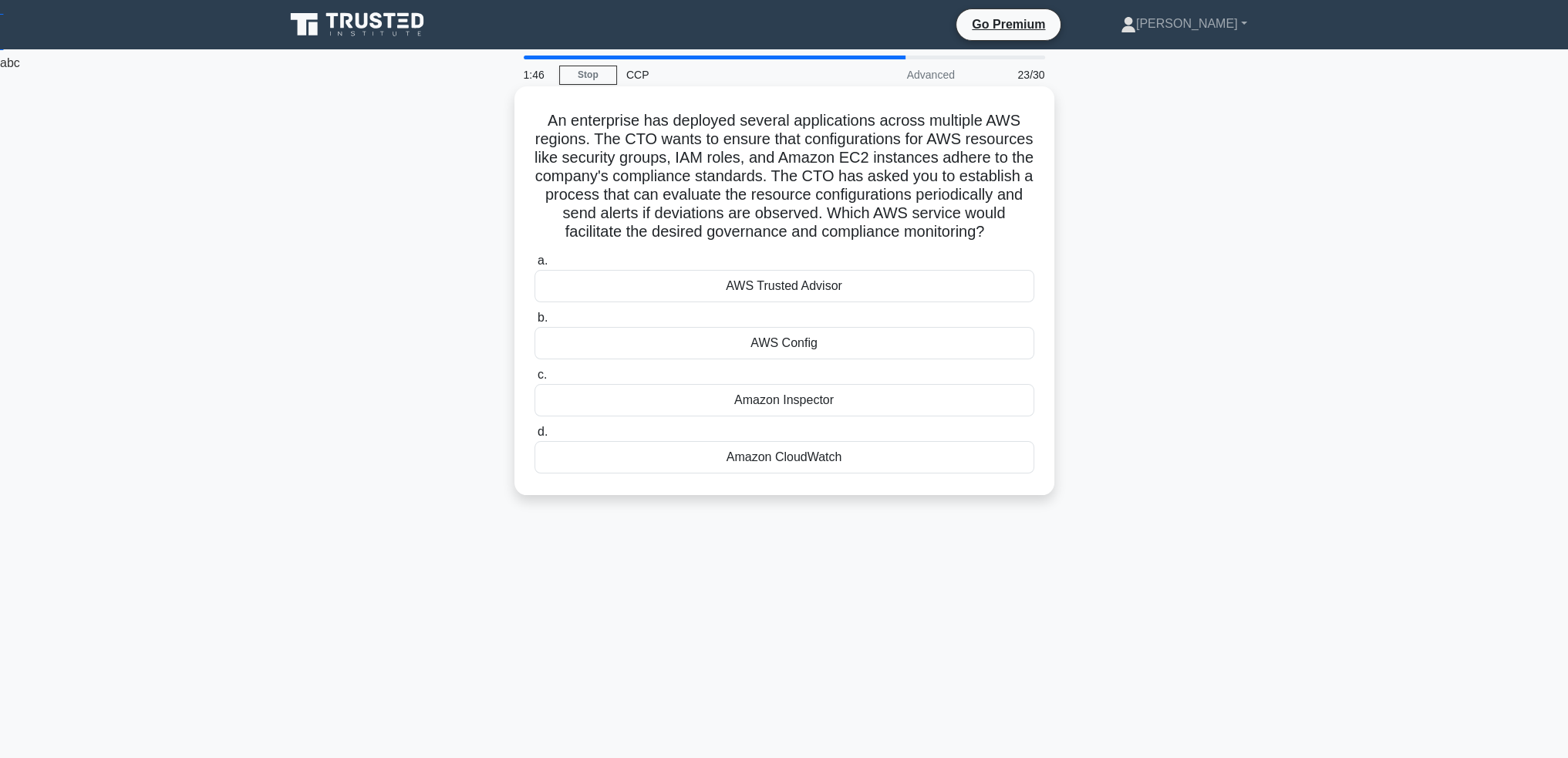
click at [824, 303] on div "AWS Trusted Advisor" at bounding box center [784, 286] width 500 height 32
click at [534, 266] on input "a. AWS Trusted Advisor" at bounding box center [534, 260] width 0 height 10
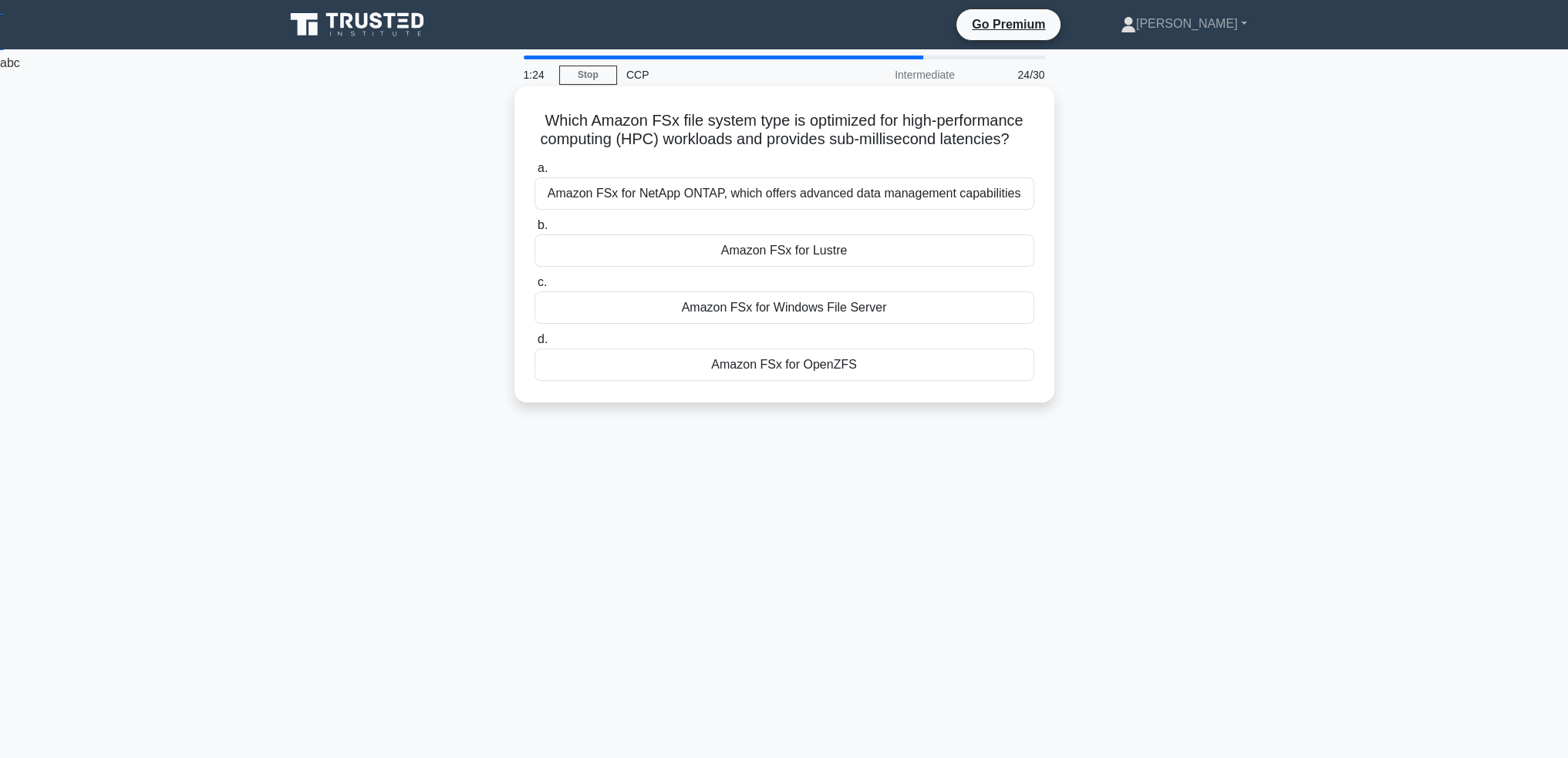
click at [932, 195] on div "Amazon FSx for NetApp ONTAP, which offers advanced data management capabilities" at bounding box center [784, 194] width 500 height 32
click at [534, 173] on input "a. Amazon FSx for NetApp ONTAP, which offers advanced data management capabilit…" at bounding box center [534, 168] width 0 height 10
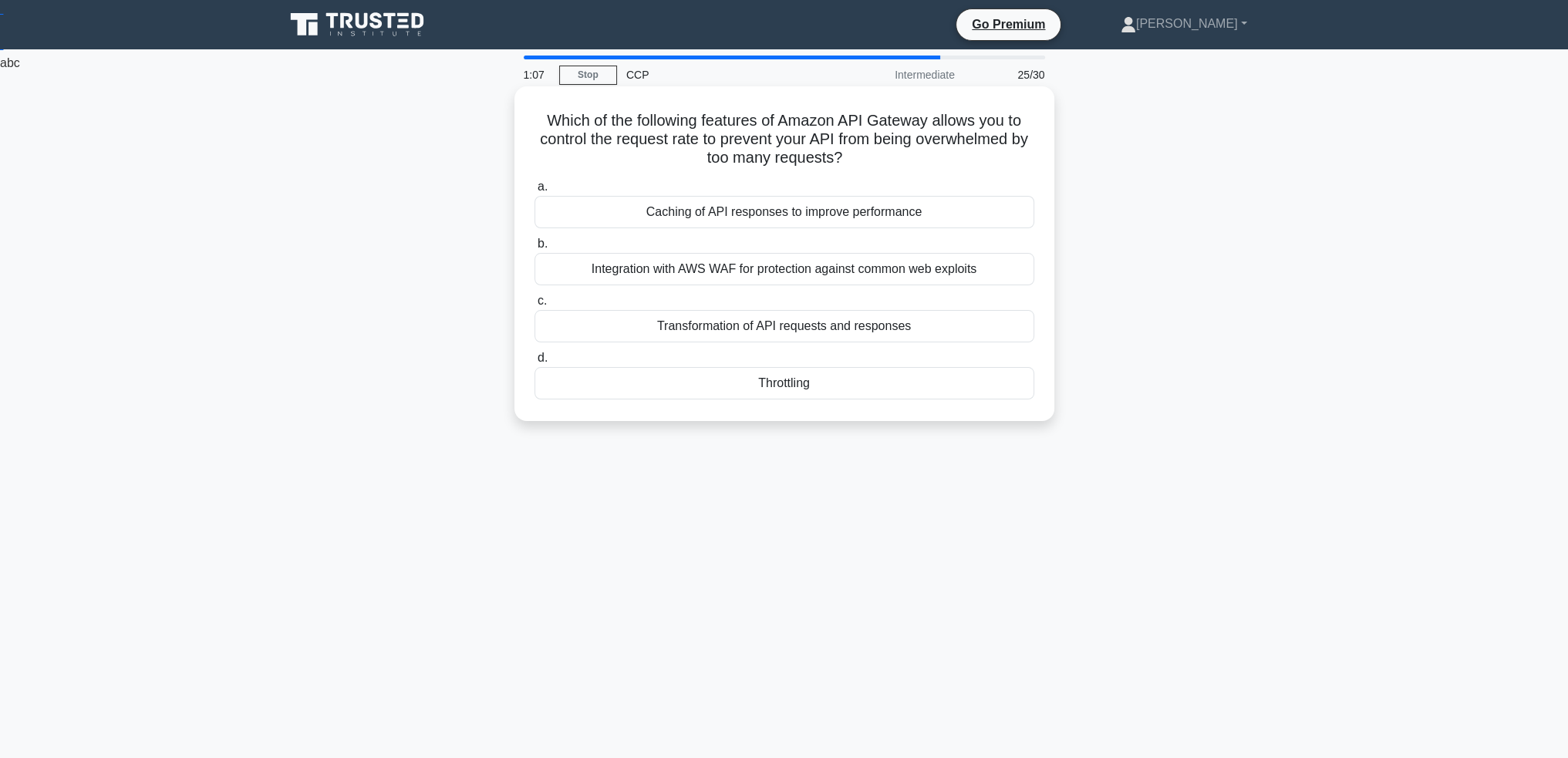
click at [861, 217] on div "Caching of API responses to improve performance" at bounding box center [784, 212] width 500 height 32
click at [534, 192] on input "a. Caching of API responses to improve performance" at bounding box center [534, 187] width 0 height 10
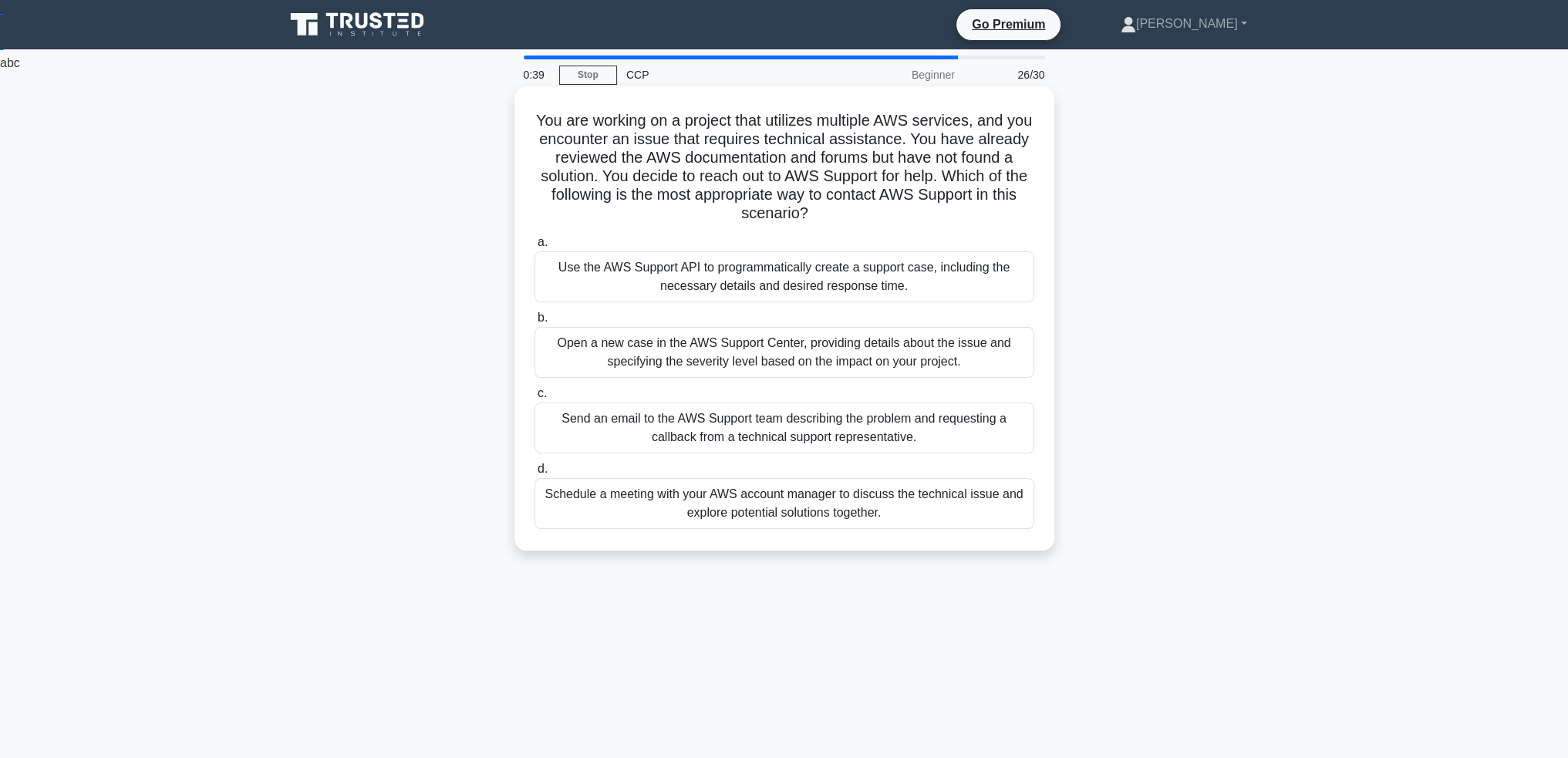
click at [762, 357] on div "Open a new case in the AWS Support Center, providing details about the issue an…" at bounding box center [784, 352] width 500 height 51
click at [534, 323] on input "b. Open a new case in the AWS Support Center, providing details about the issue…" at bounding box center [534, 318] width 0 height 10
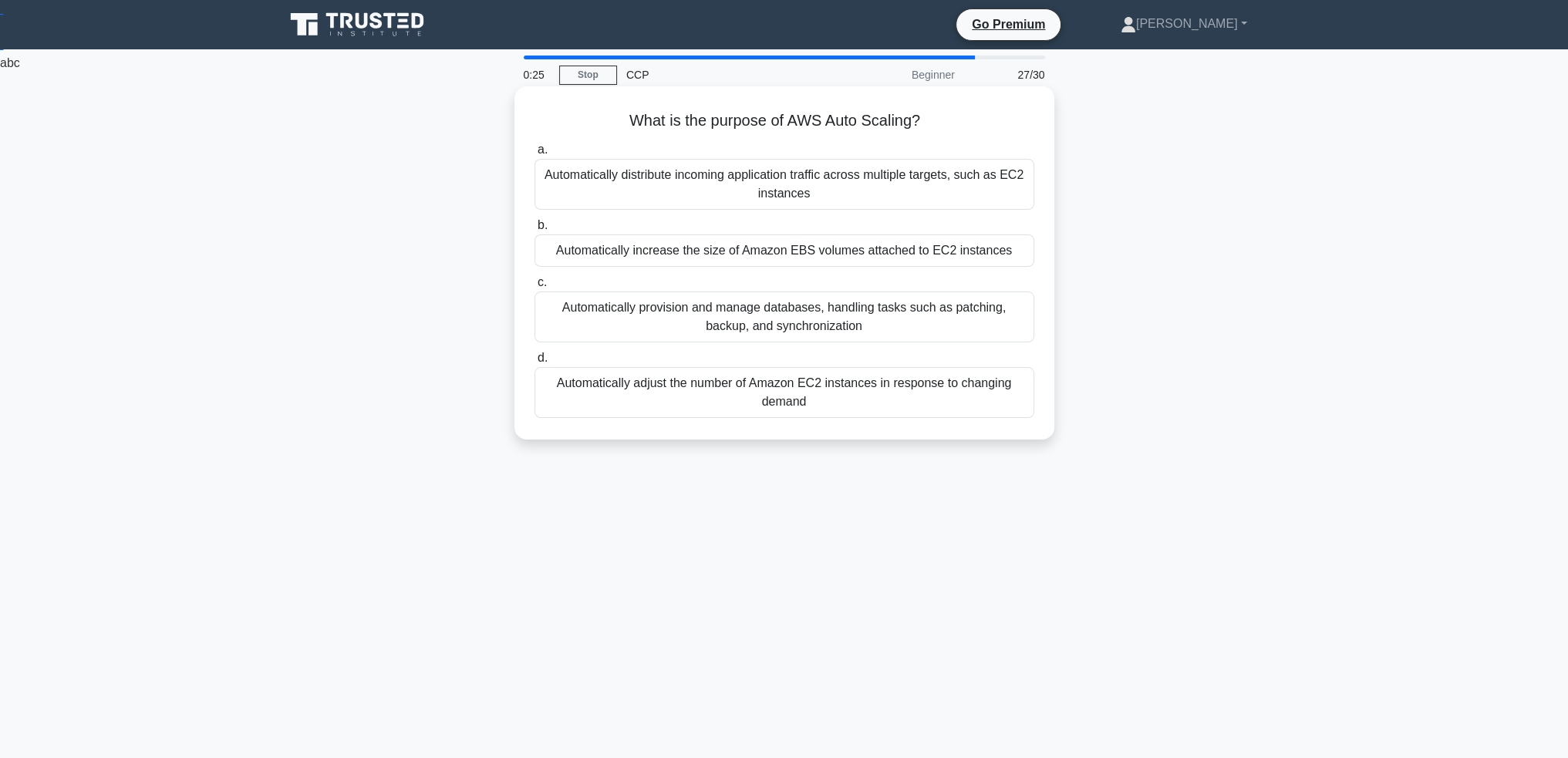
click at [792, 394] on div "Automatically adjust the number of Amazon EC2 instances in response to changing…" at bounding box center [784, 392] width 500 height 51
click at [534, 364] on input "d. Automatically adjust the number of Amazon EC2 instances in response to chang…" at bounding box center [534, 357] width 0 height 10
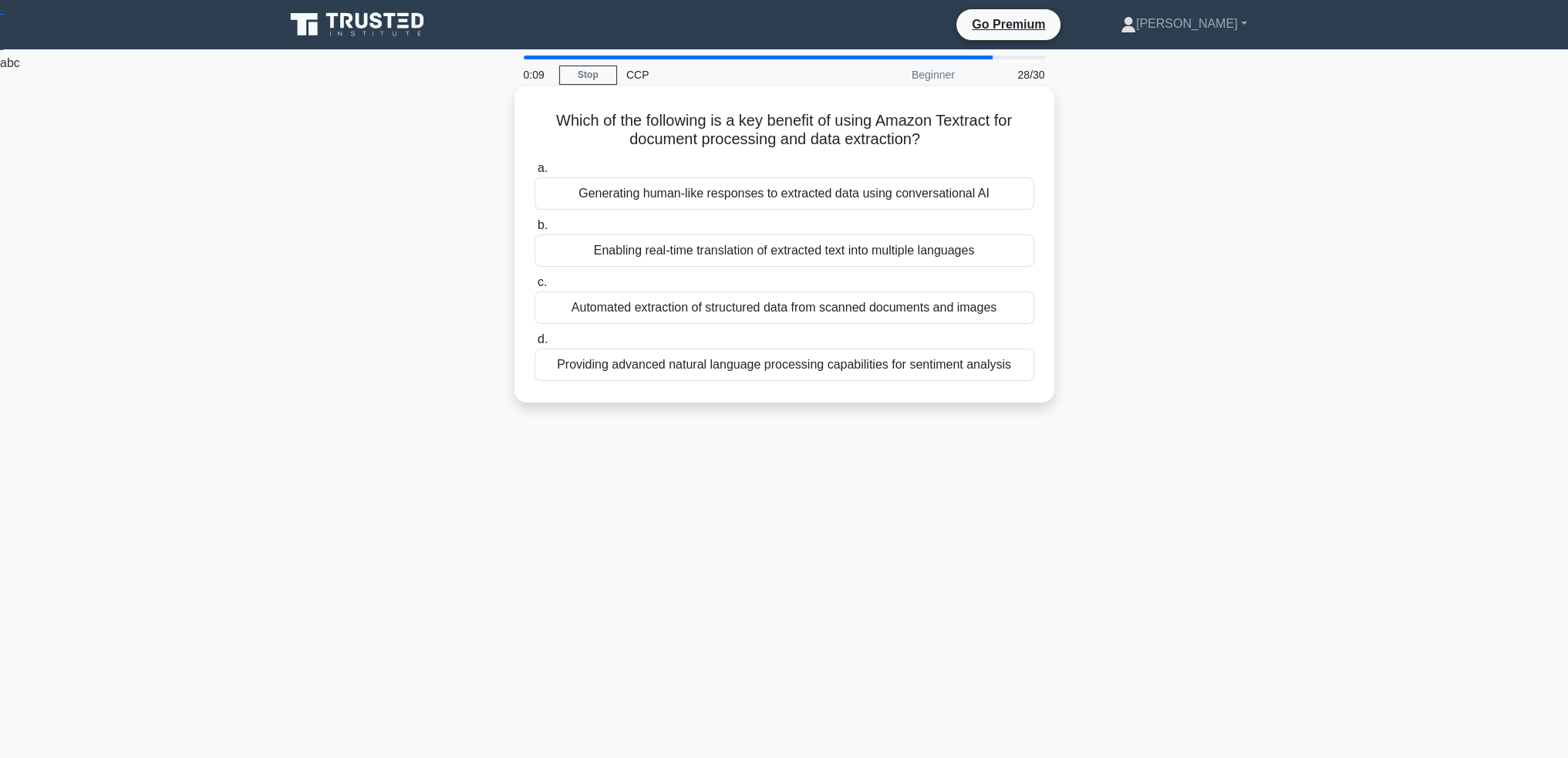
click at [780, 199] on div "Generating human-like responses to extracted data using conversational AI" at bounding box center [784, 194] width 500 height 32
click at [534, 173] on input "a. Generating human-like responses to extracted data using conversational AI" at bounding box center [534, 168] width 0 height 10
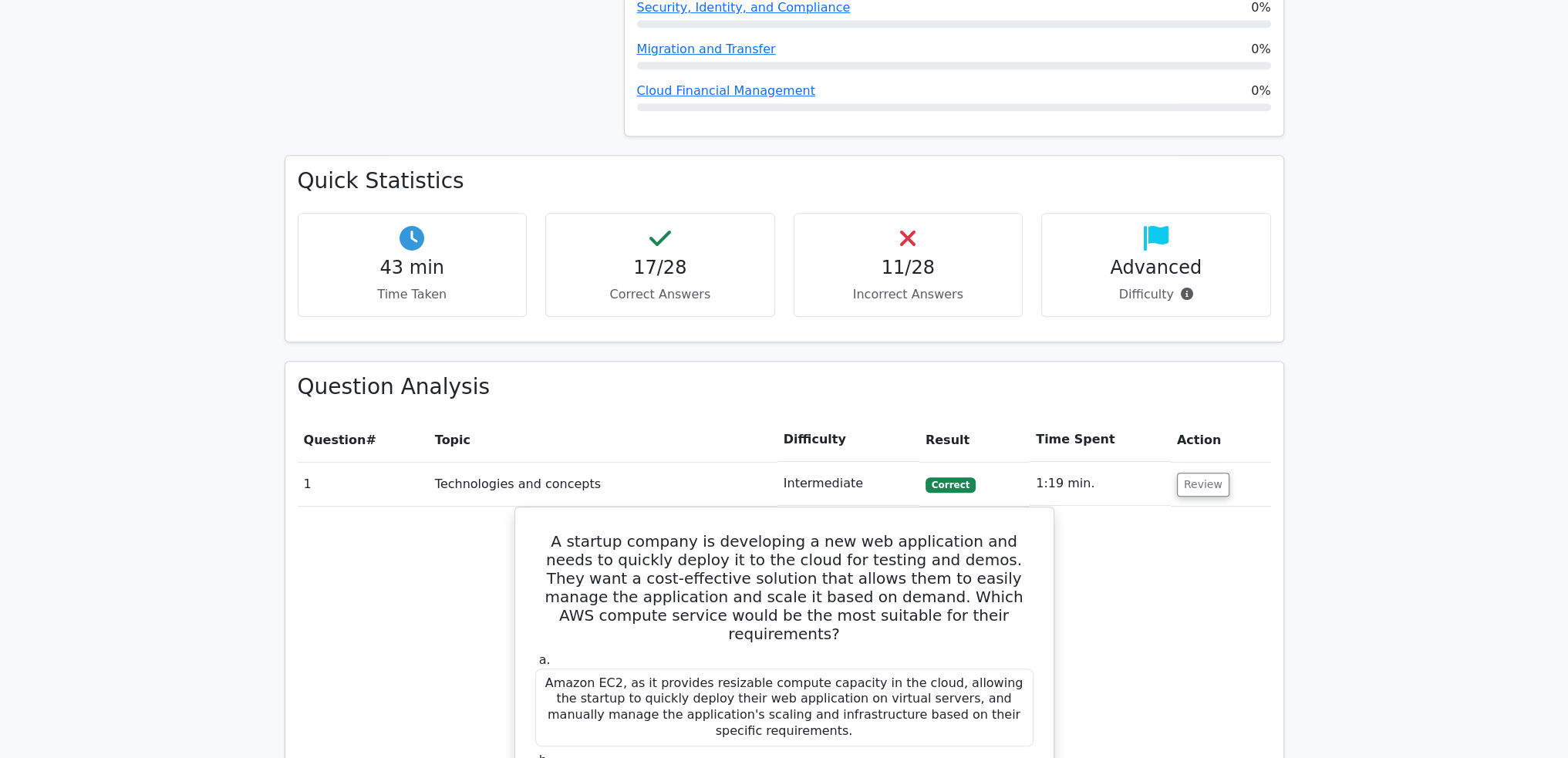
scroll to position [670, 0]
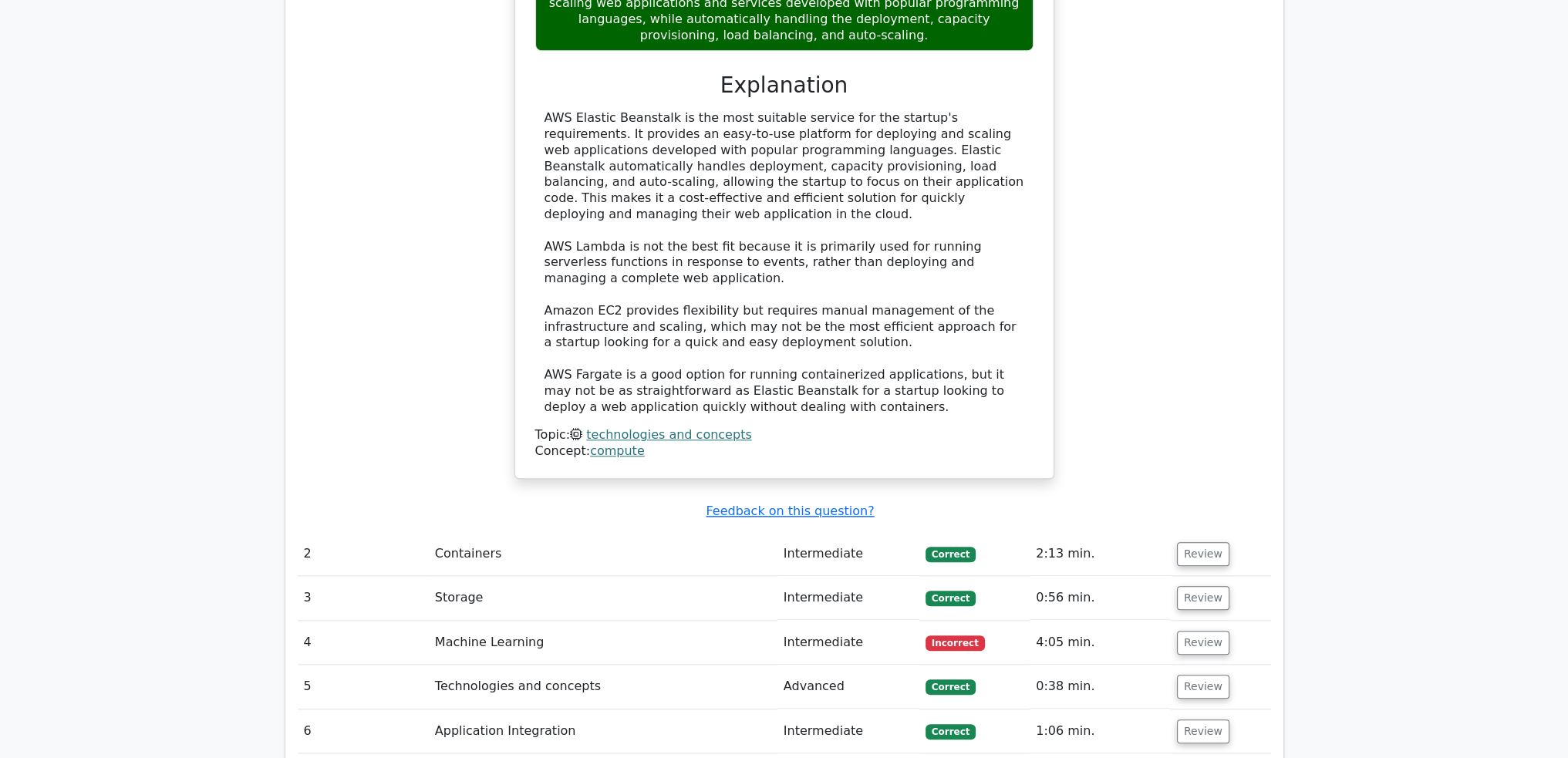
scroll to position [2212, 0]
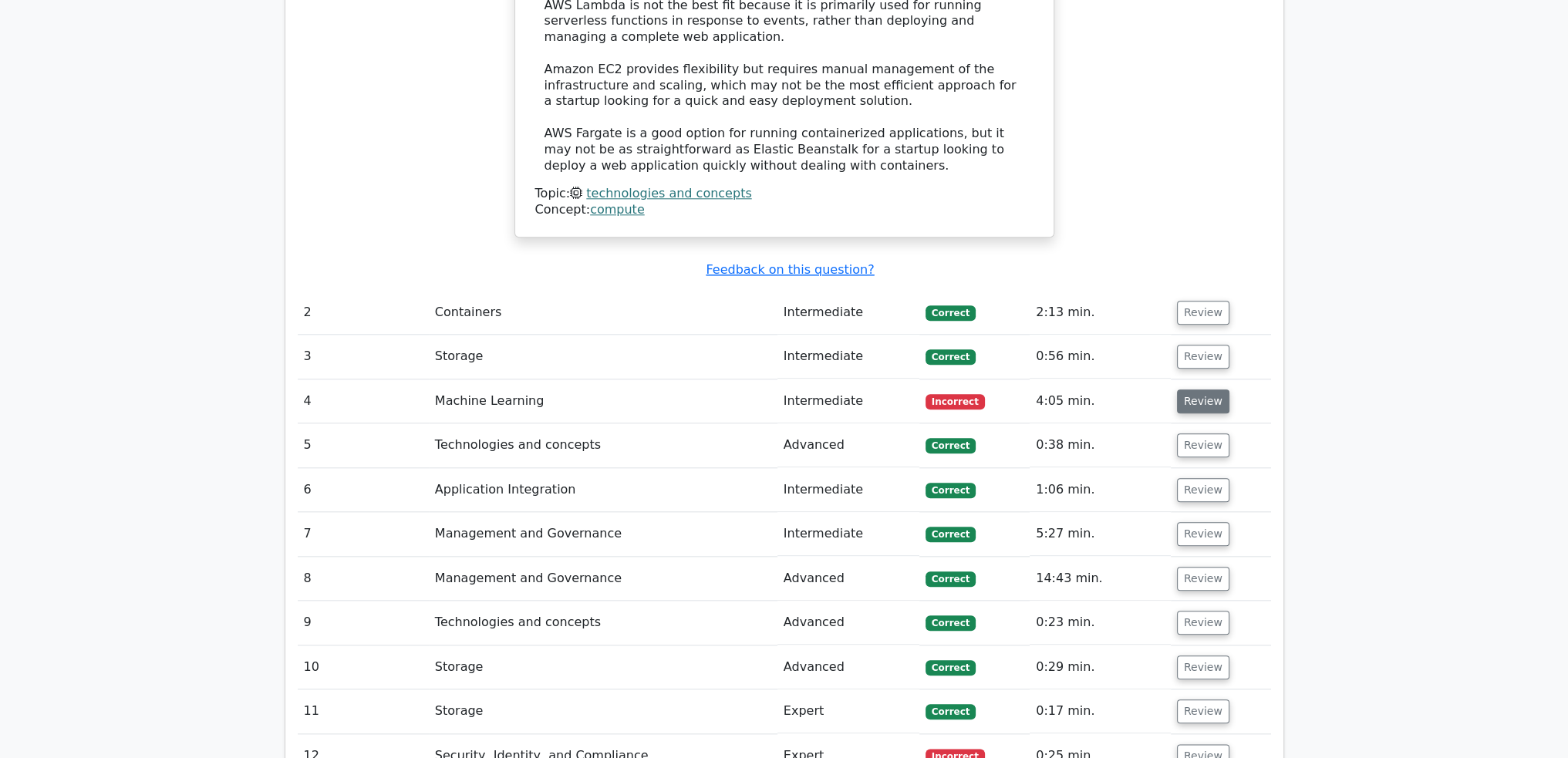
click at [1185, 390] on button "Review" at bounding box center [1203, 401] width 52 height 24
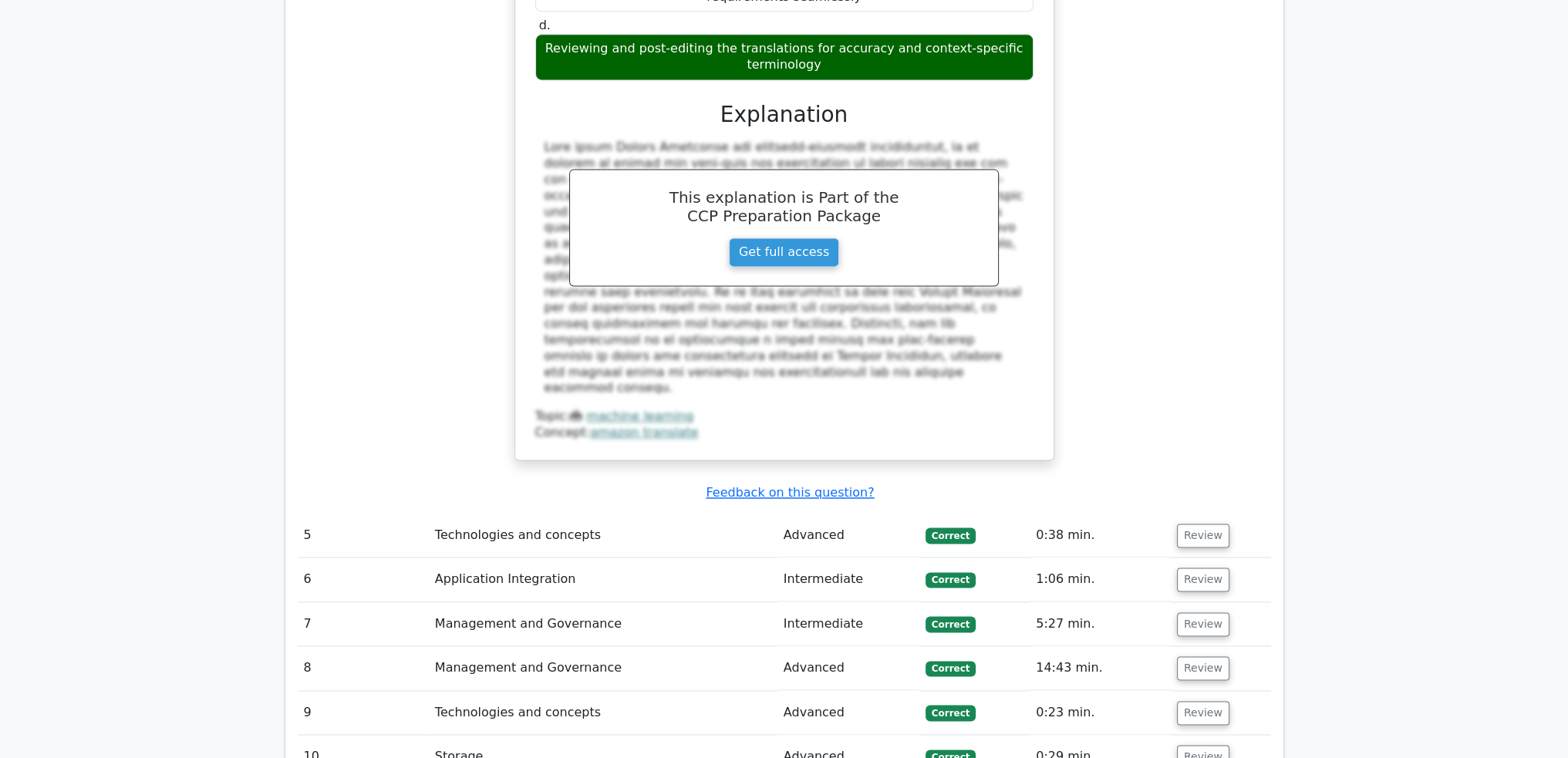
scroll to position [3138, 0]
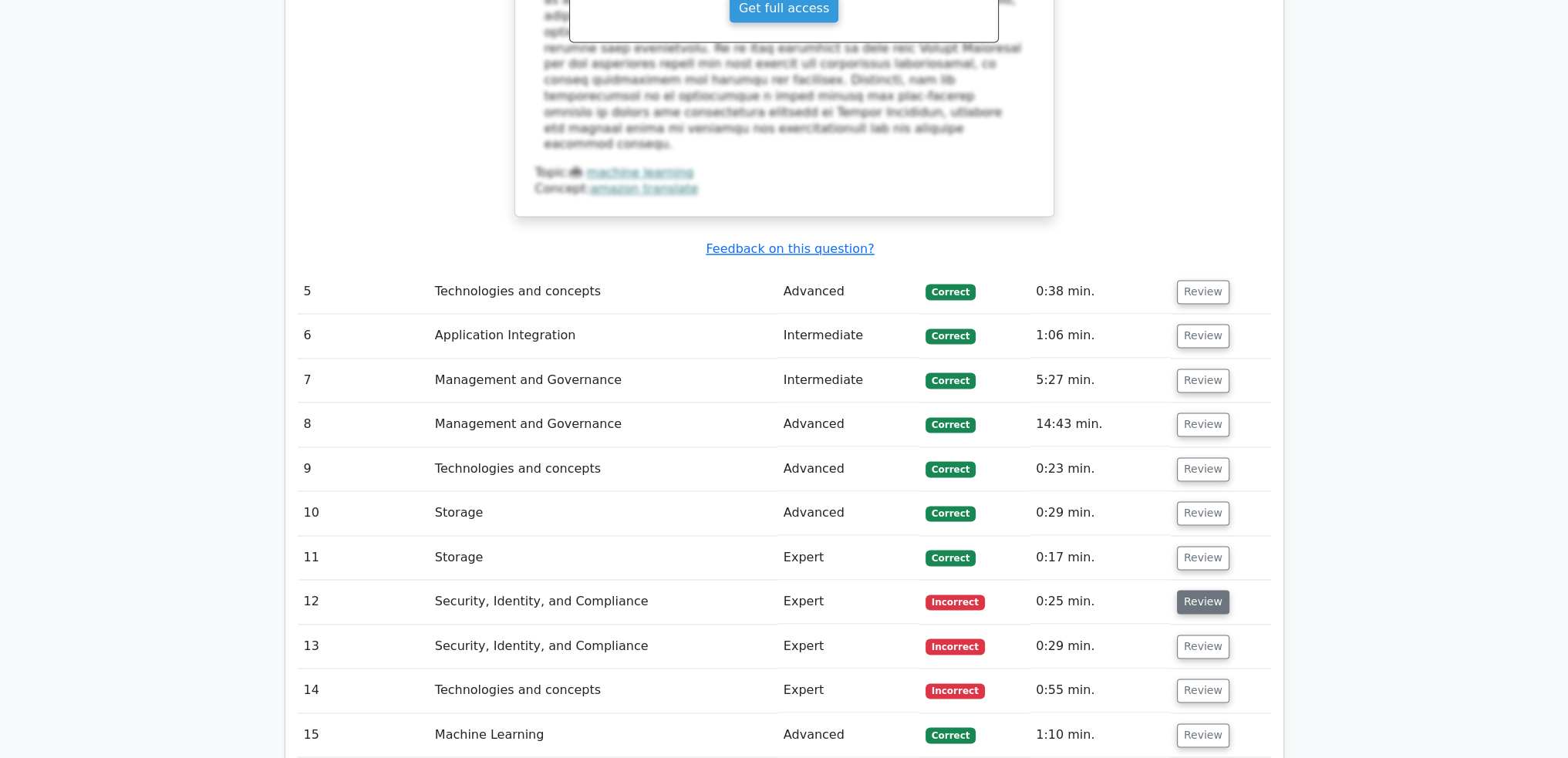
click at [1200, 590] on button "Review" at bounding box center [1203, 602] width 52 height 24
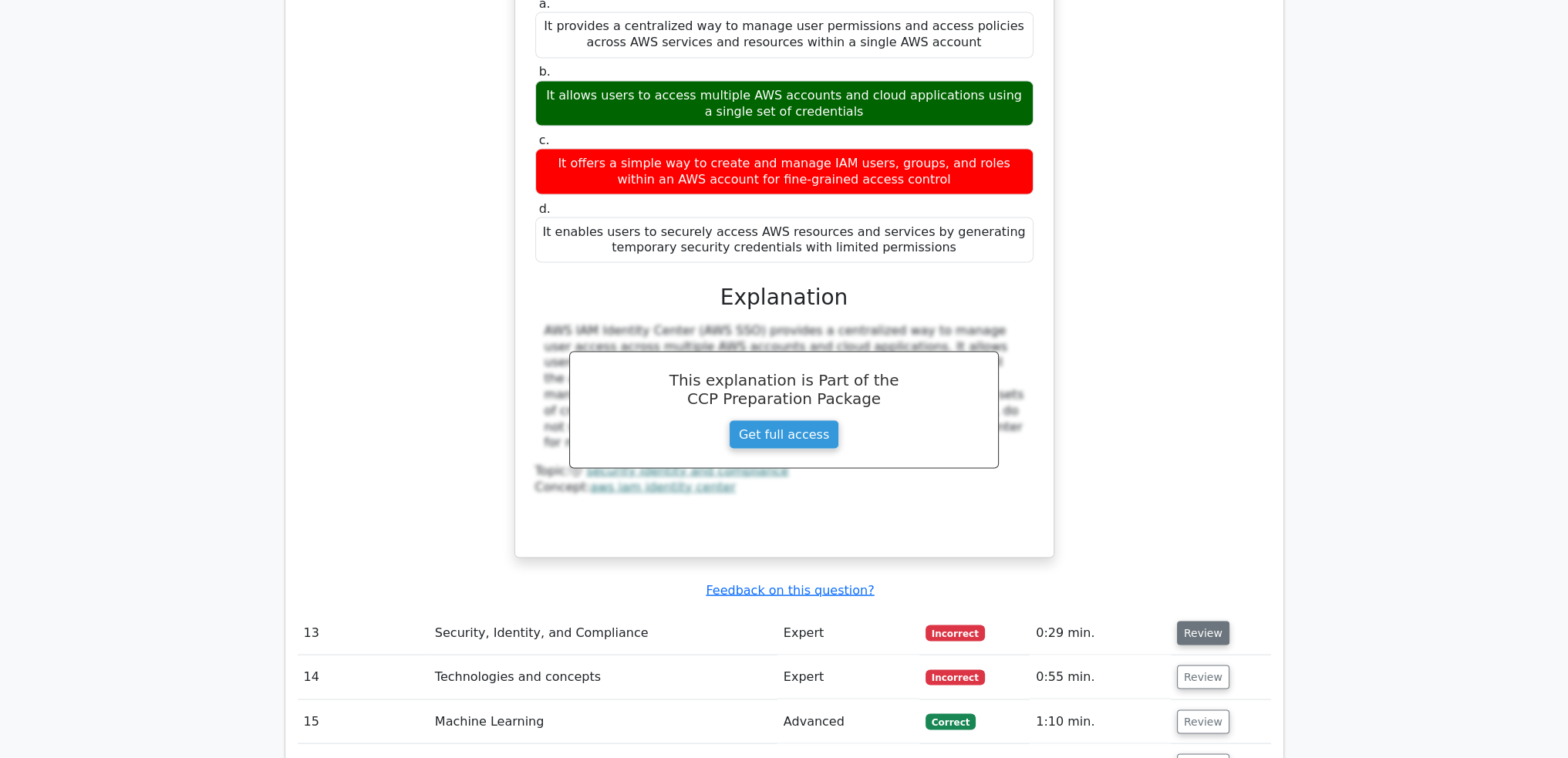
scroll to position [3909, 0]
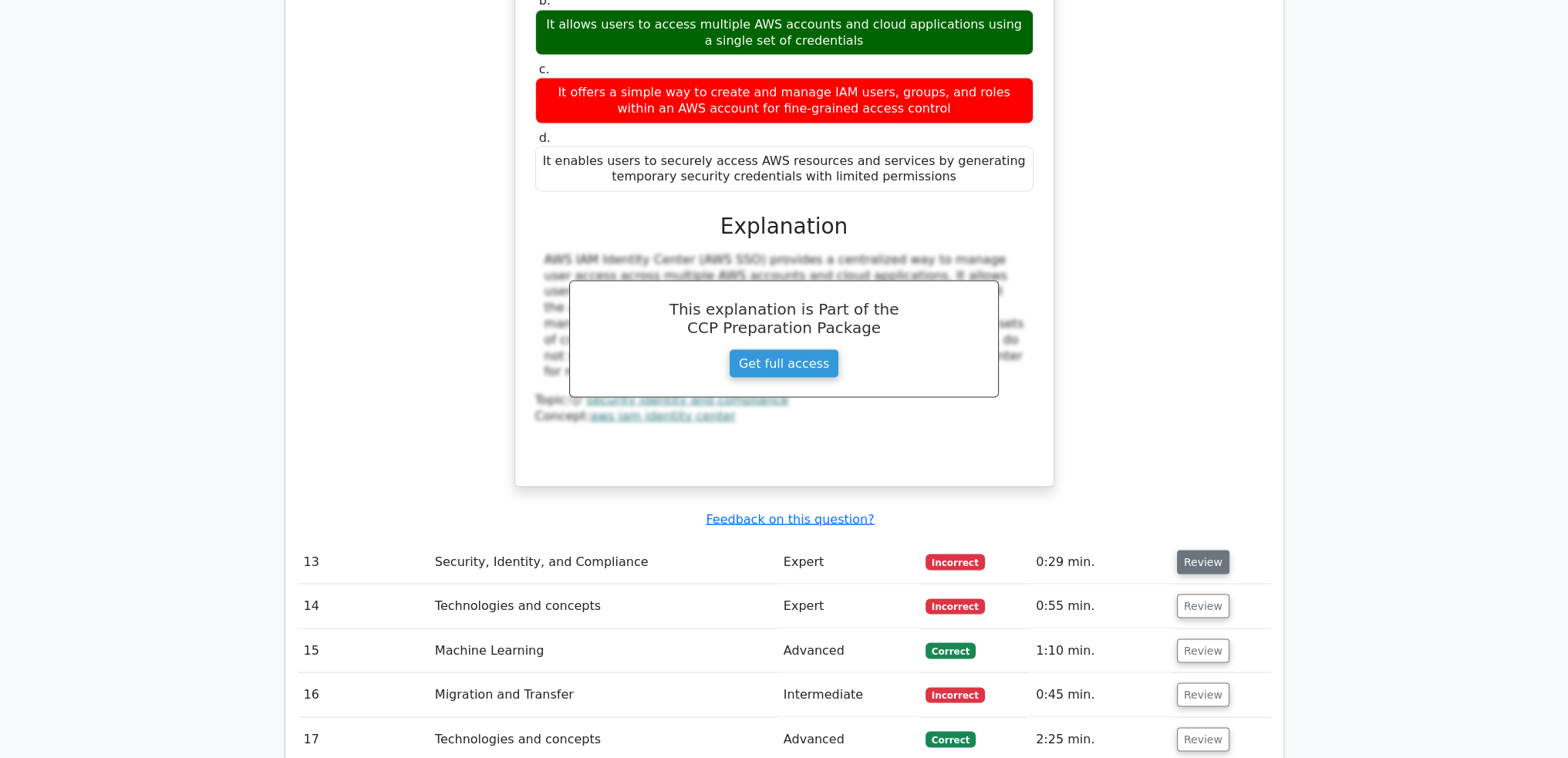
click at [1200, 550] on button "Review" at bounding box center [1203, 561] width 52 height 24
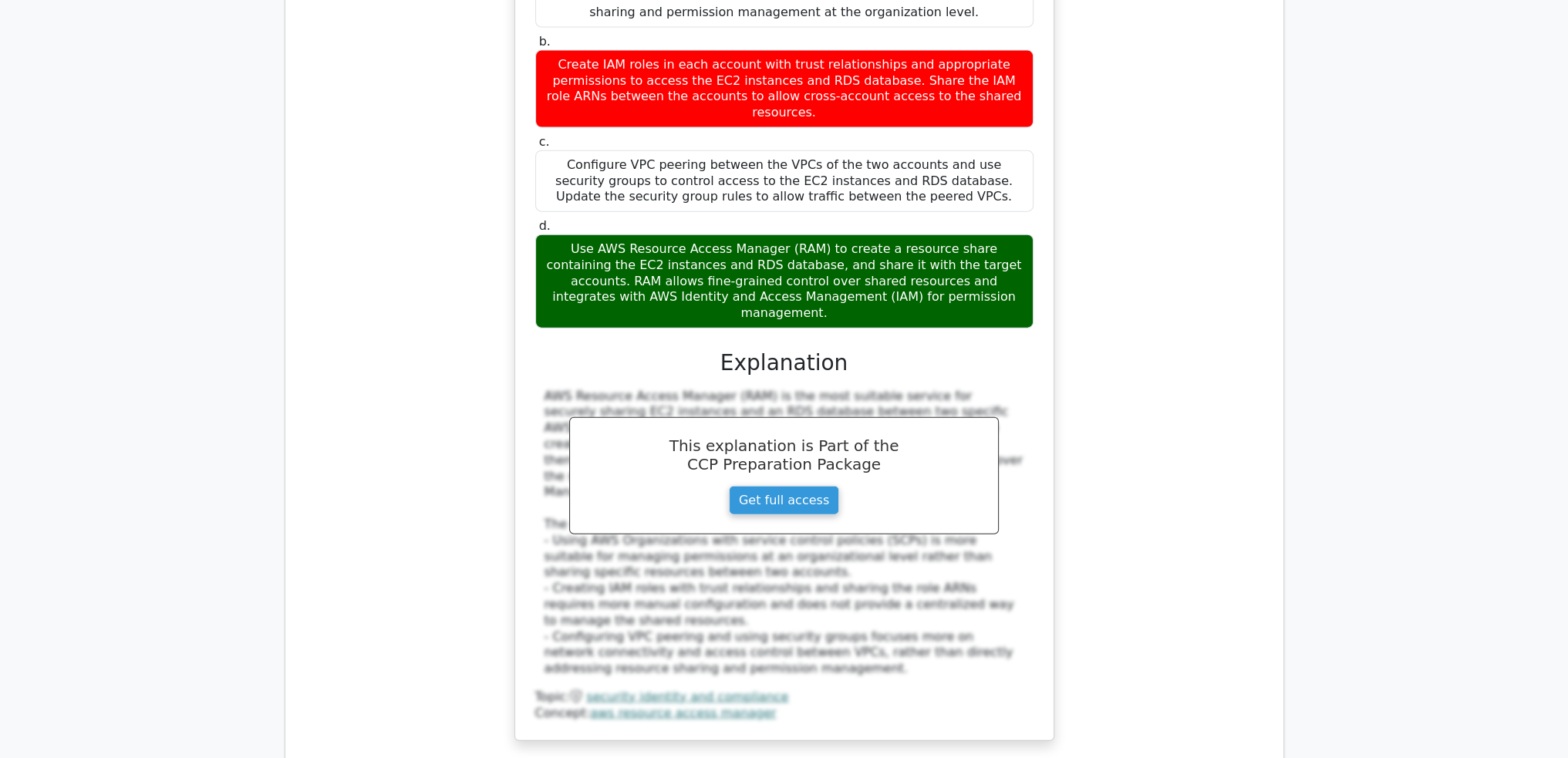
scroll to position [4835, 0]
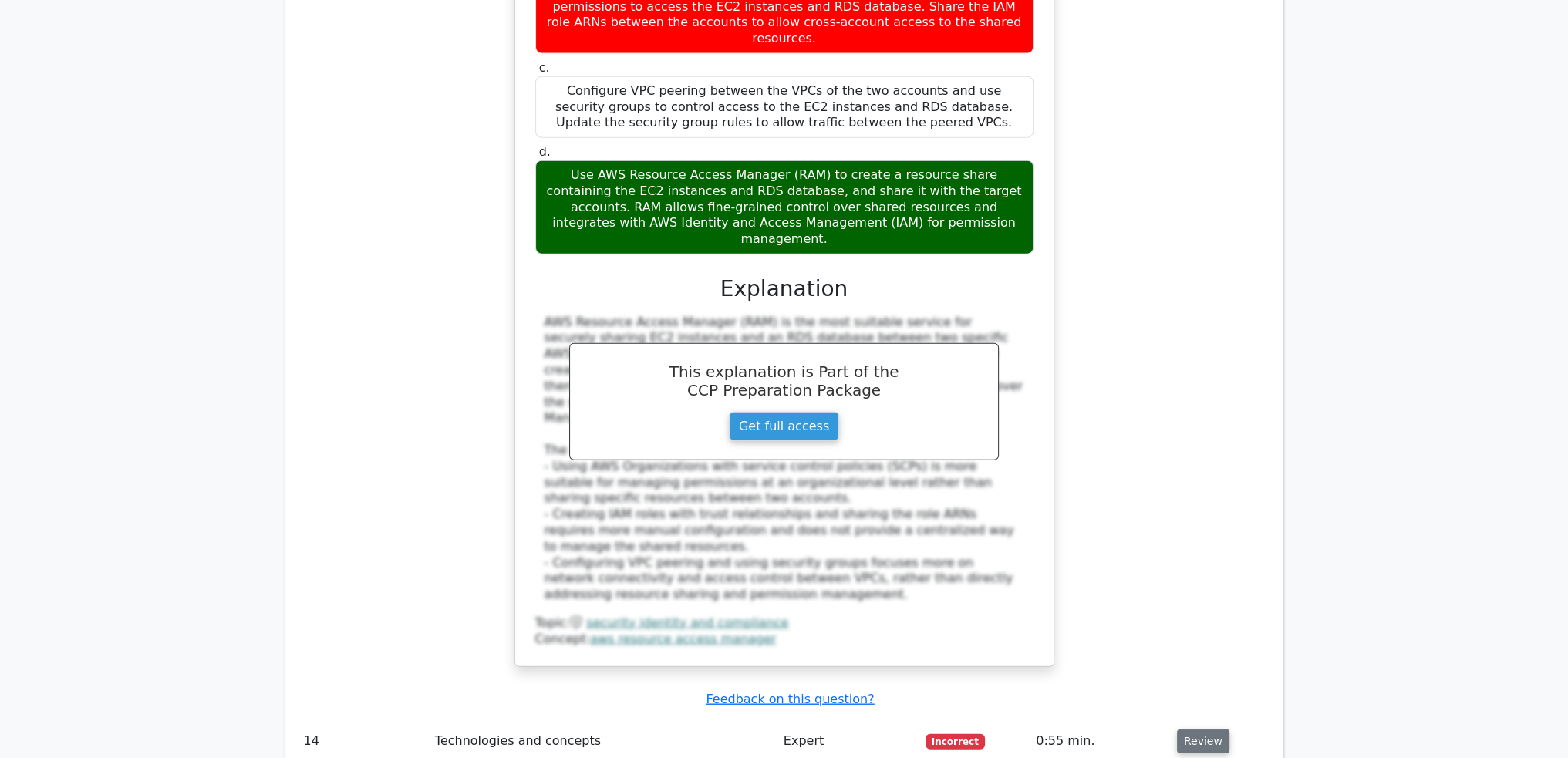
click at [1199, 730] on button "Review" at bounding box center [1203, 742] width 52 height 24
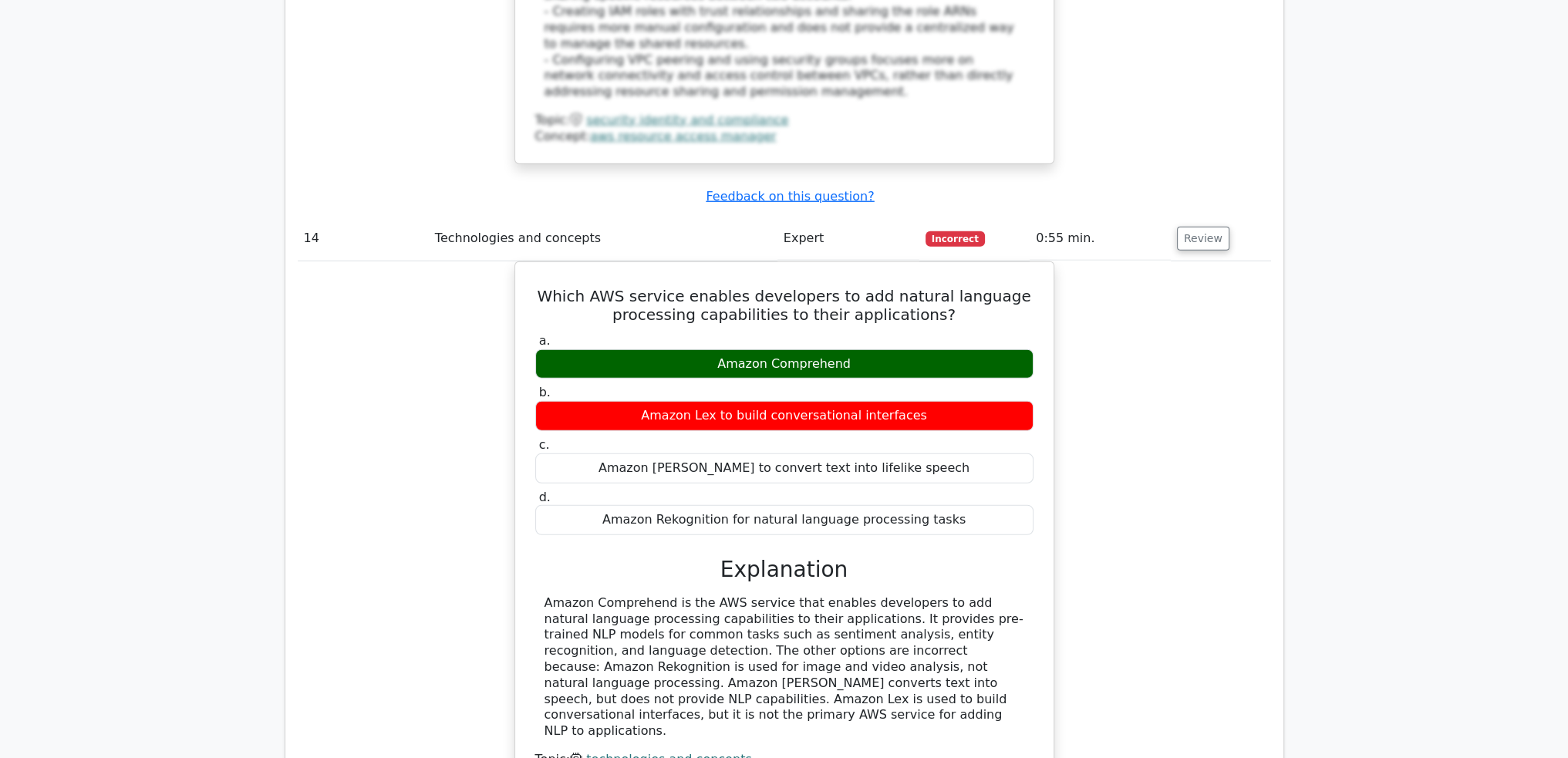
scroll to position [5530, 0]
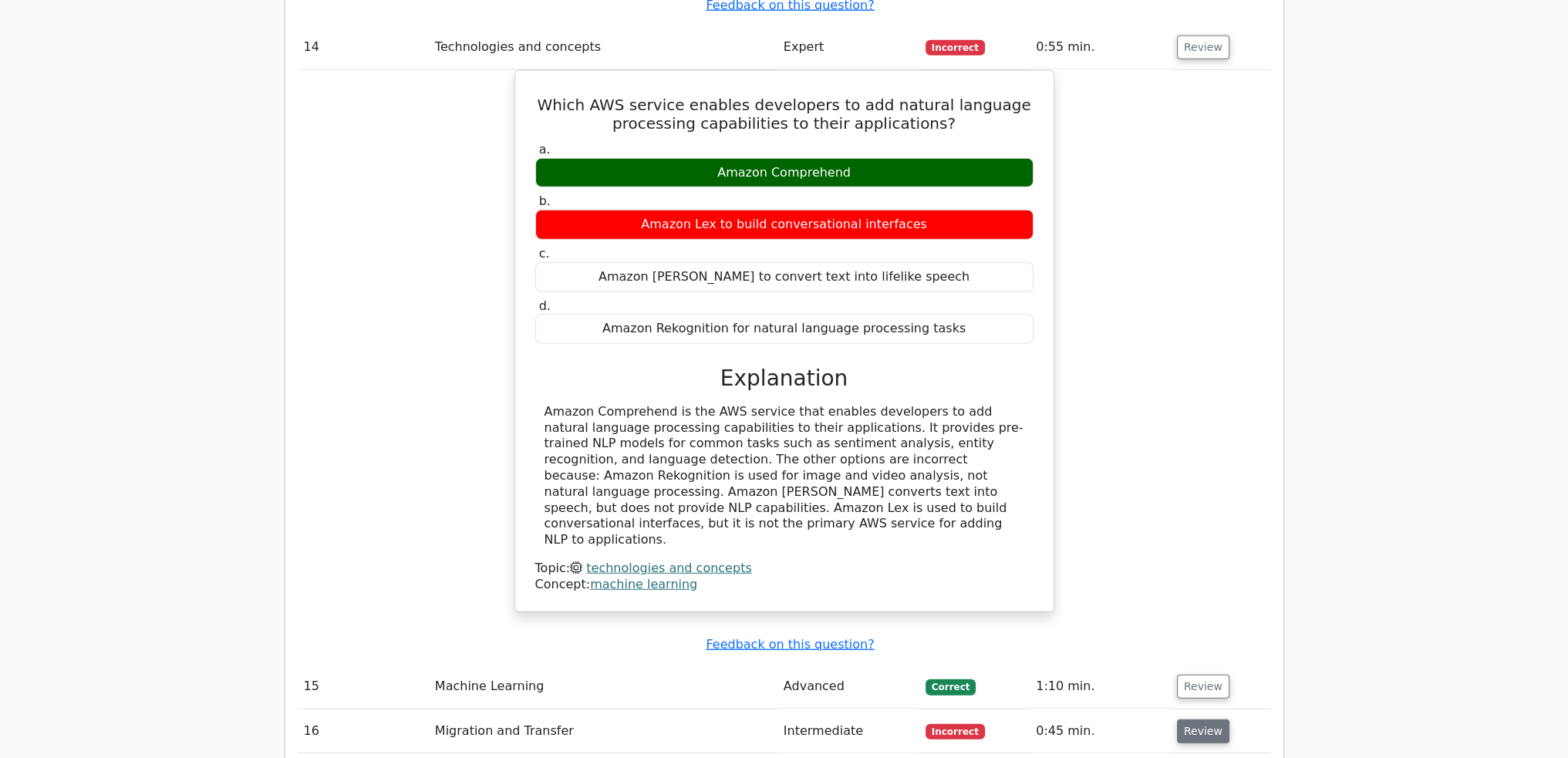
click at [1194, 719] on button "Review" at bounding box center [1203, 731] width 52 height 24
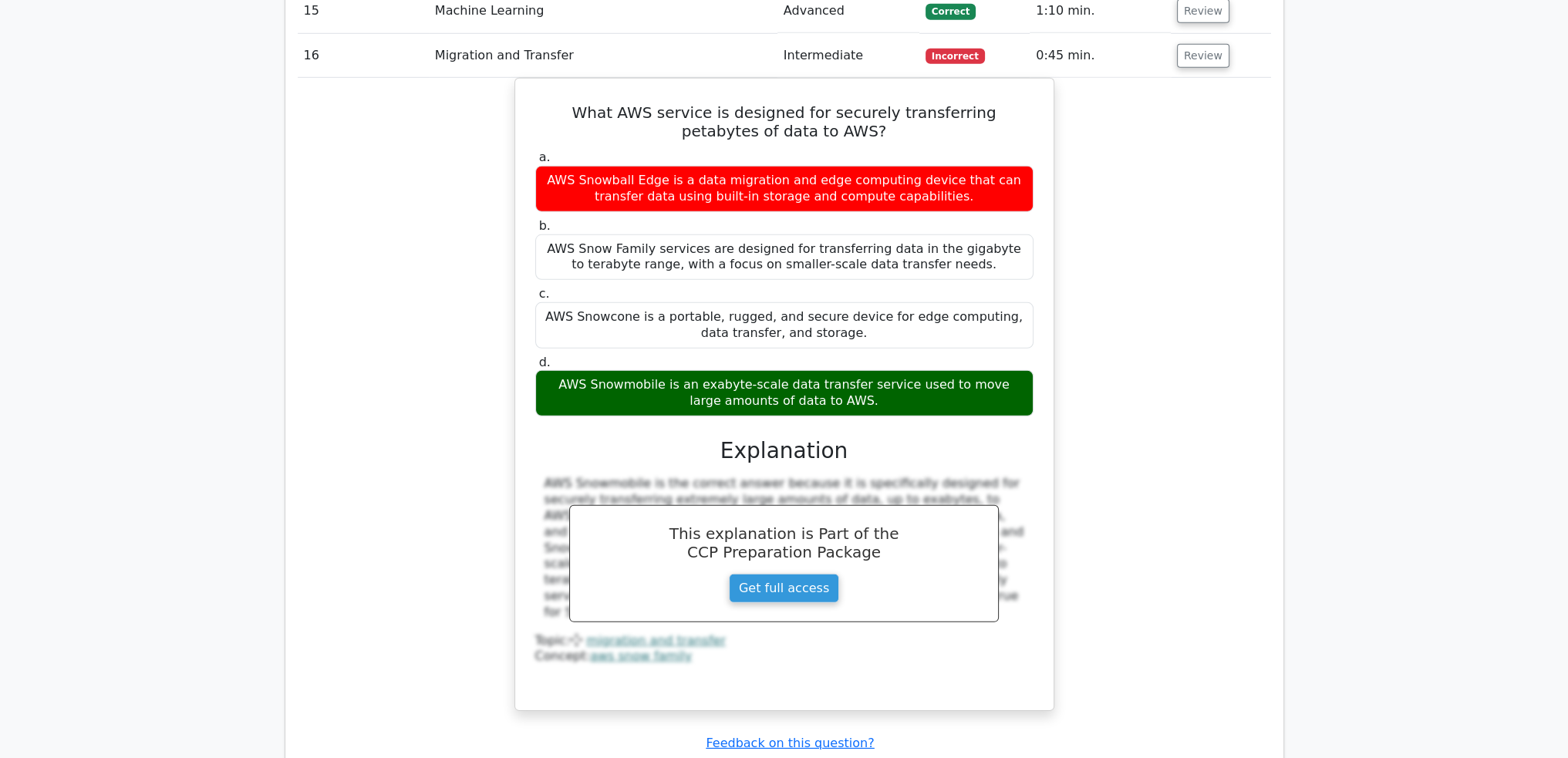
scroll to position [6224, 0]
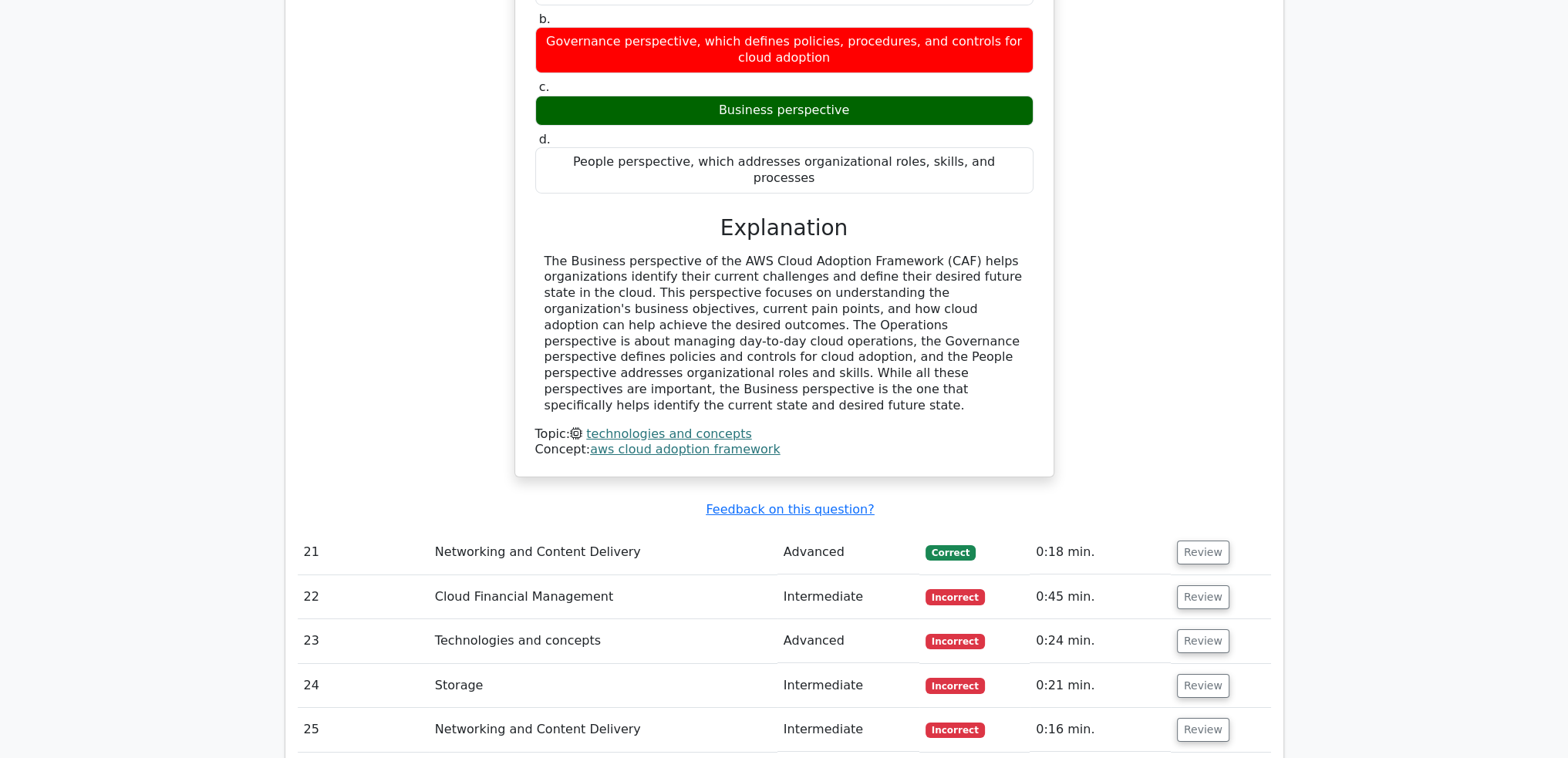
scroll to position [7303, 0]
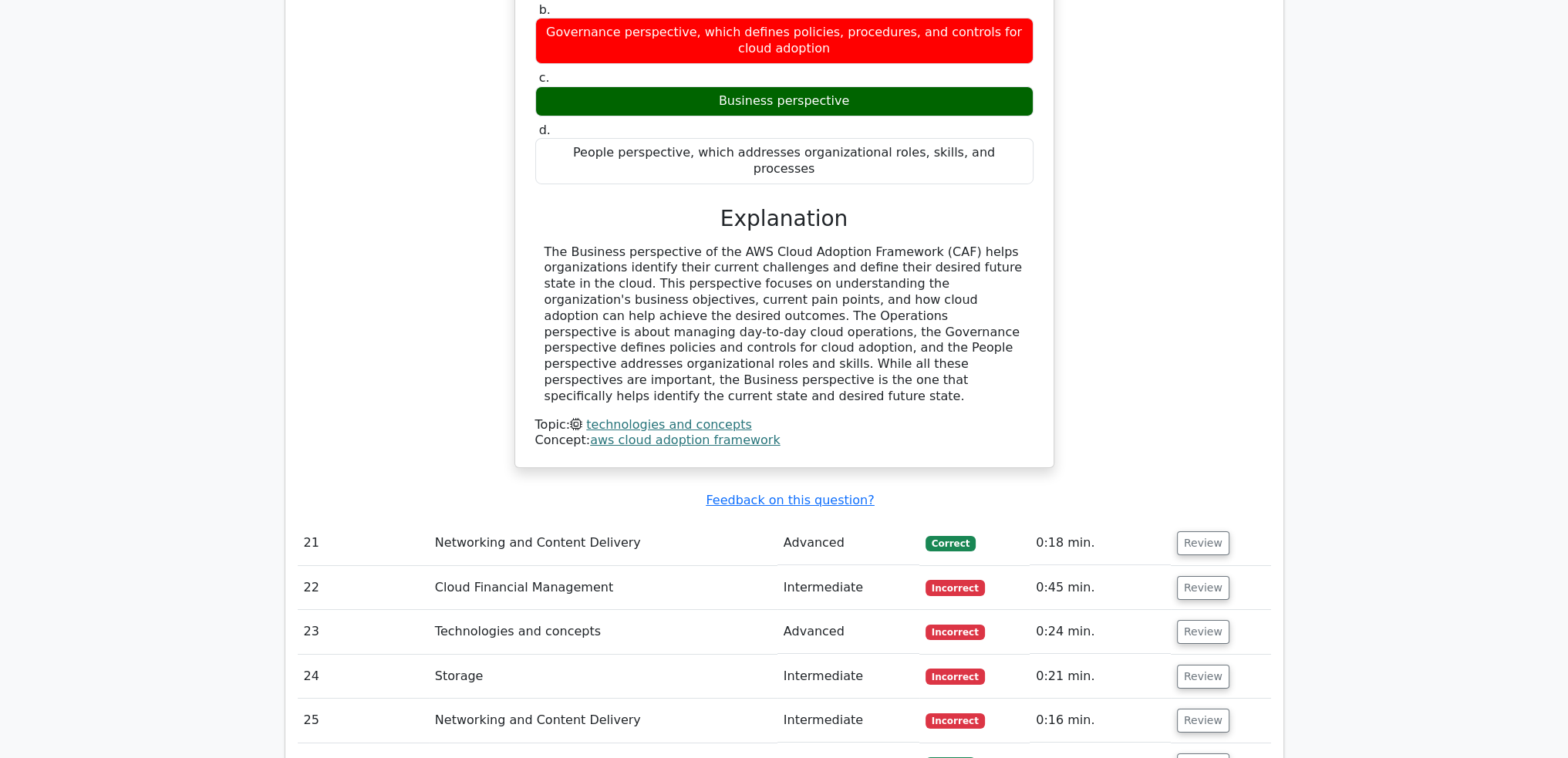
click at [1228, 566] on td "Review" at bounding box center [1221, 587] width 101 height 44
click at [1194, 577] on button "Review" at bounding box center [1203, 588] width 52 height 24
